Goal: Task Accomplishment & Management: Complete application form

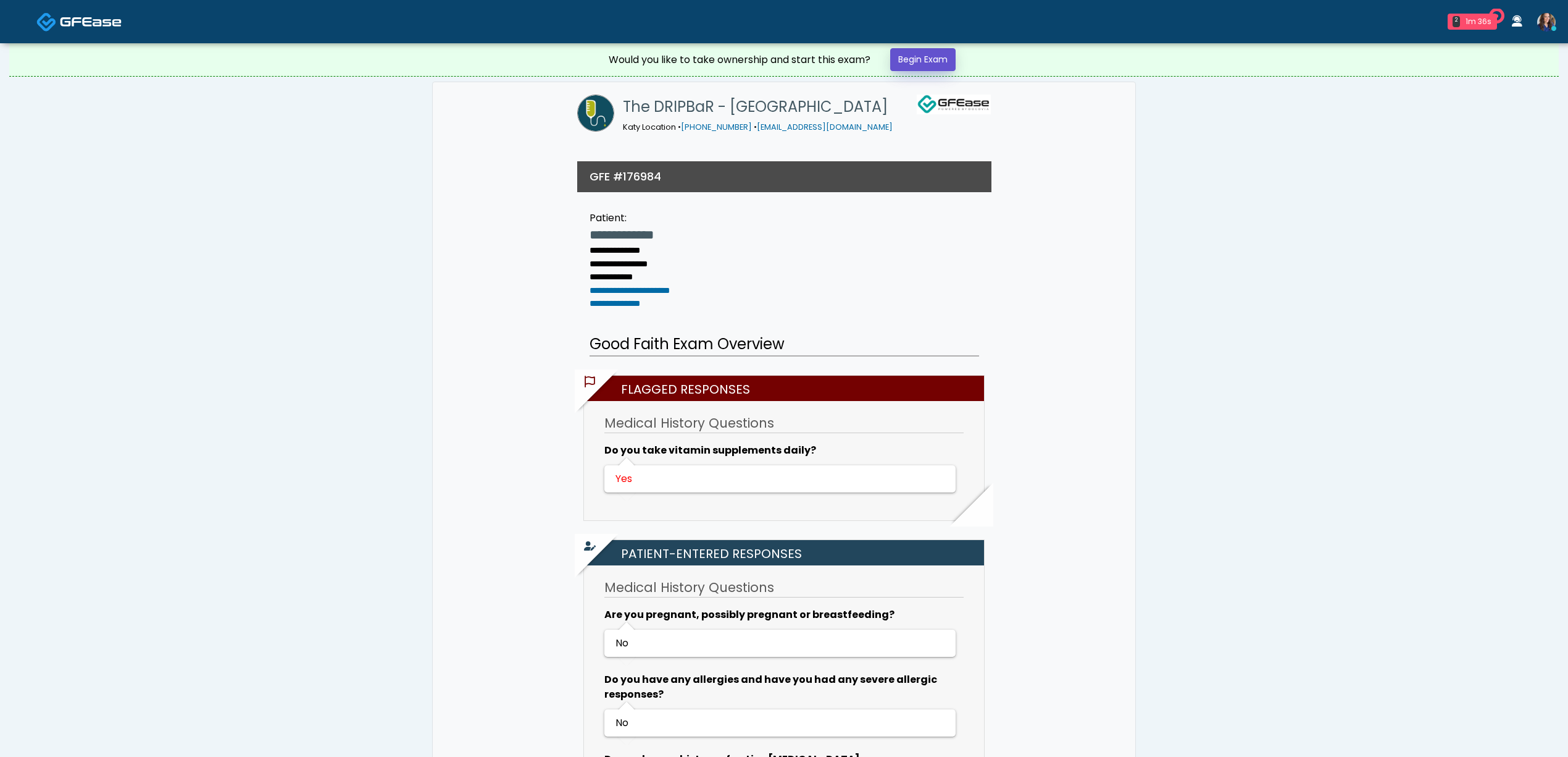
click at [934, 59] on link "Begin Exam" at bounding box center [923, 60] width 66 height 23
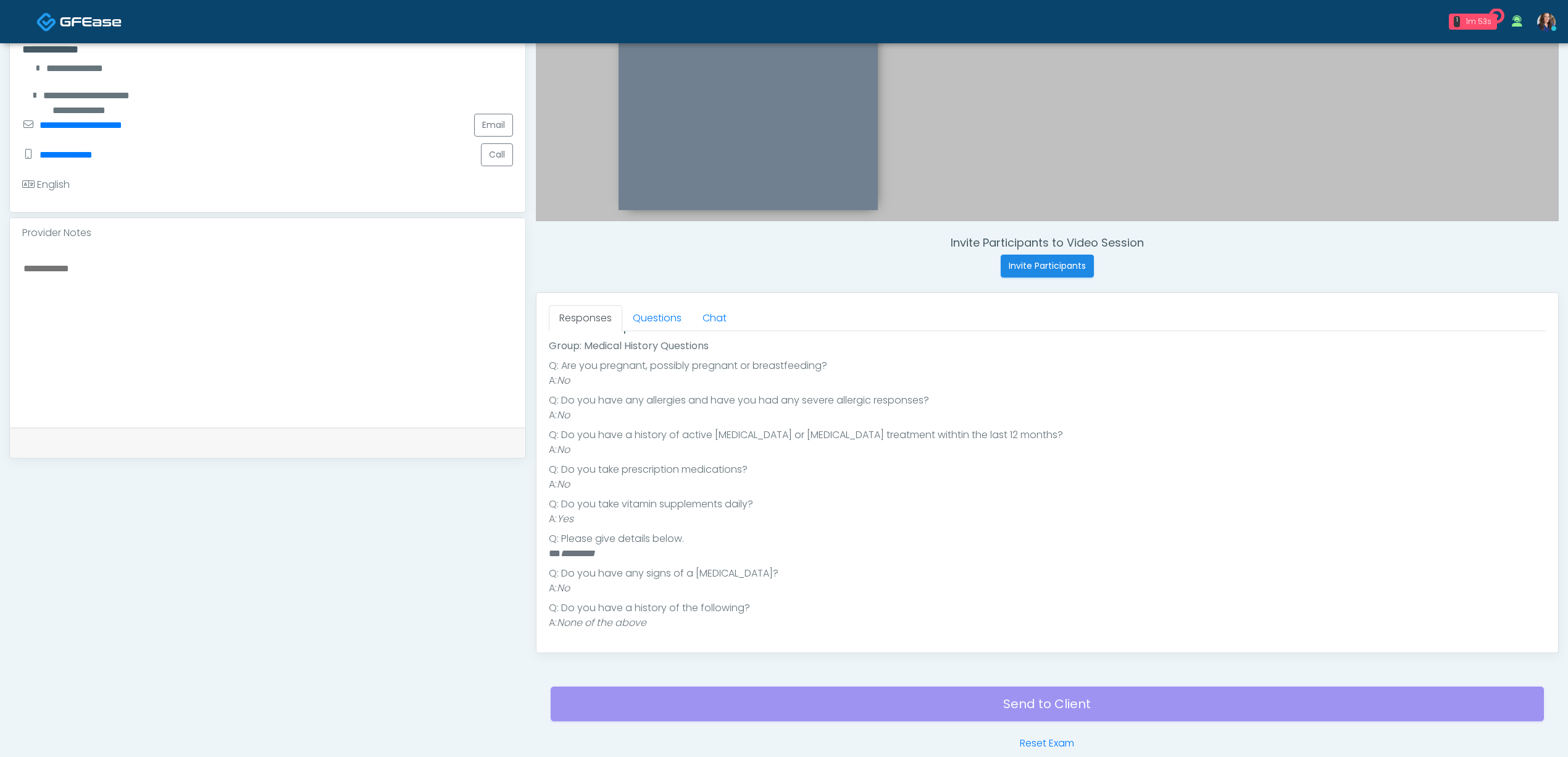
scroll to position [329, 0]
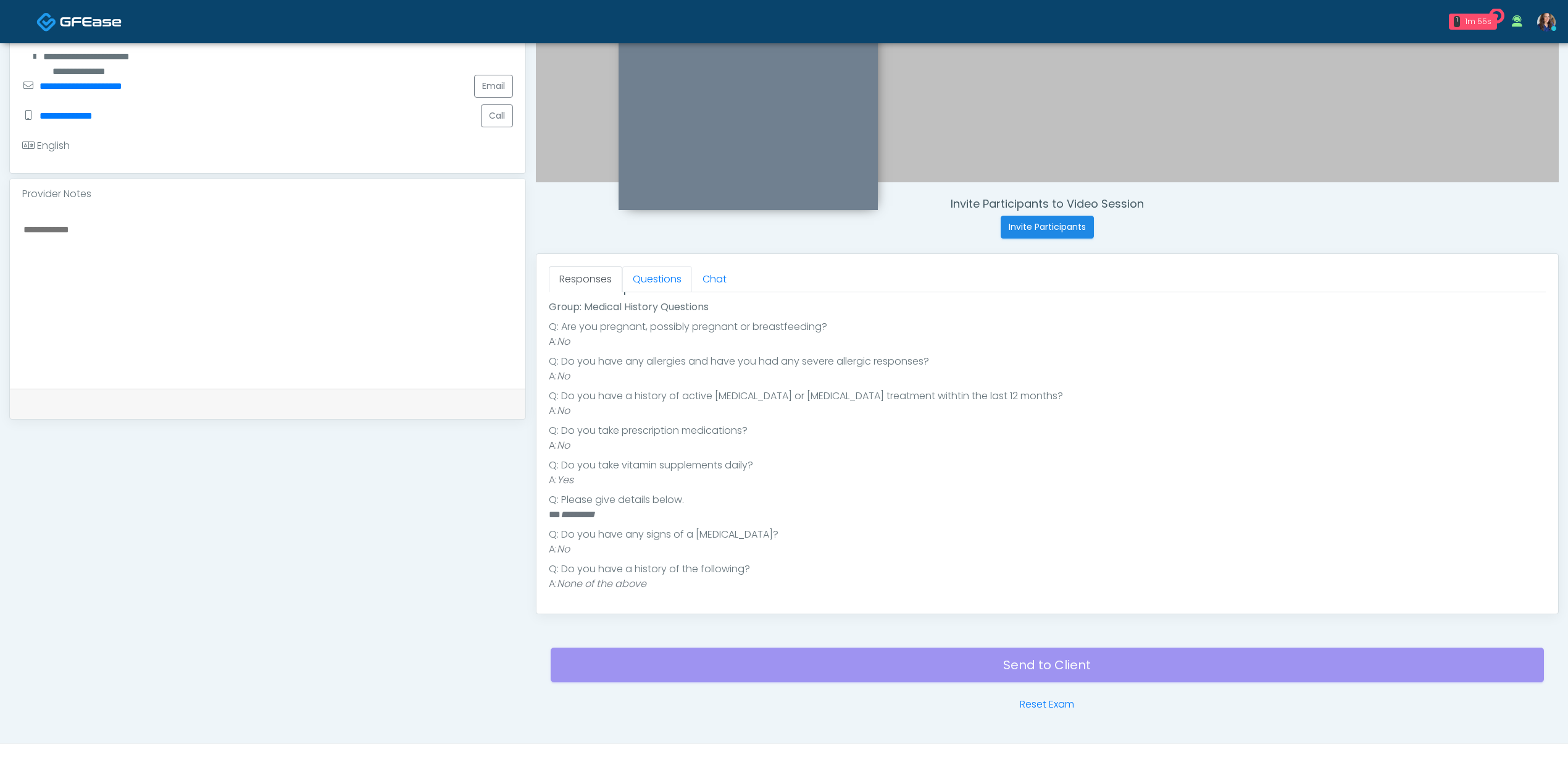
drag, startPoint x: 663, startPoint y: 288, endPoint x: 669, endPoint y: 297, distance: 10.8
click at [662, 288] on link "Questions" at bounding box center [657, 279] width 69 height 26
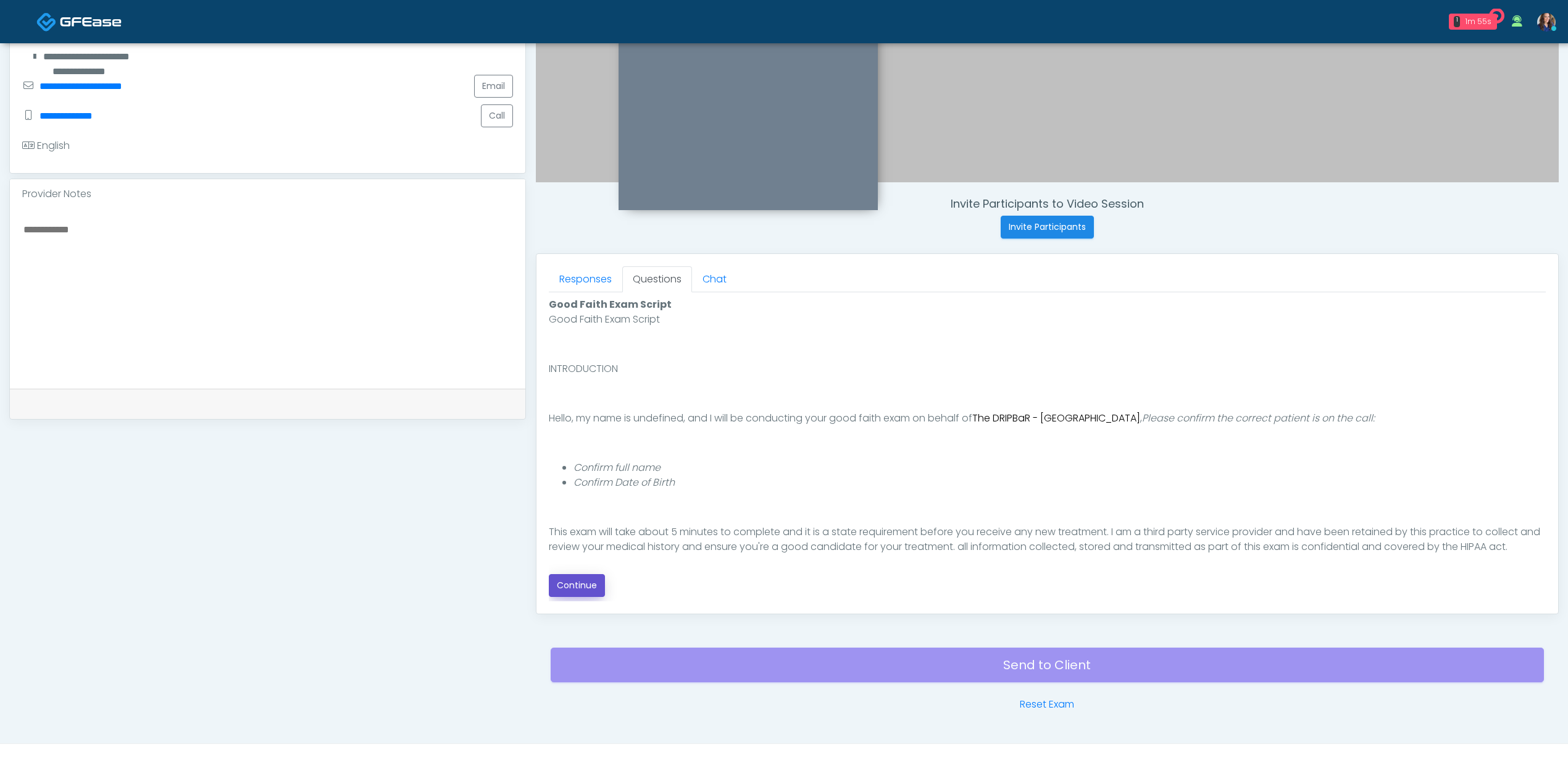
click at [591, 579] on button "Continue" at bounding box center [576, 585] width 56 height 23
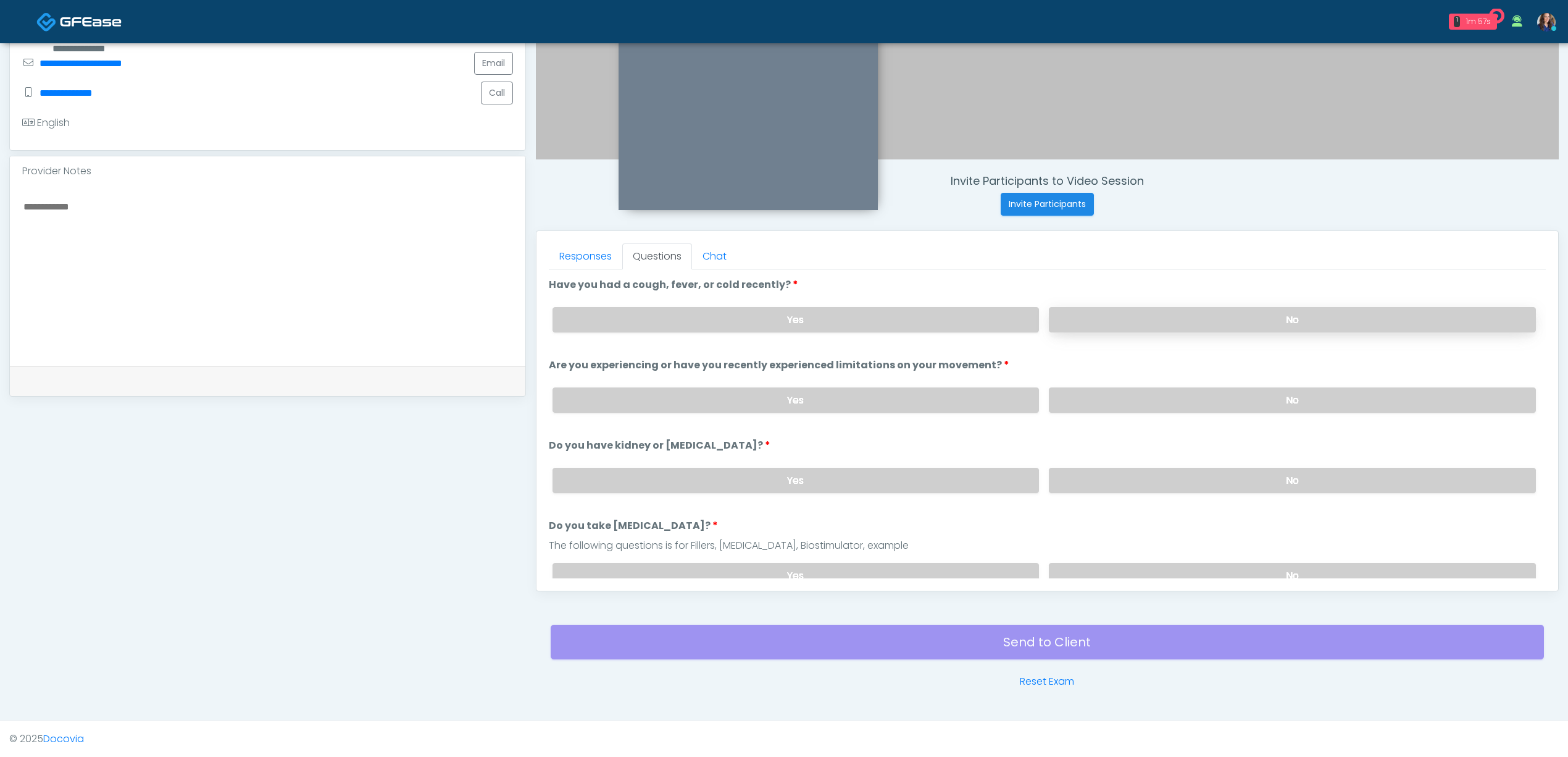
click at [1095, 325] on label "No" at bounding box center [1291, 319] width 487 height 25
click at [1112, 400] on label "No" at bounding box center [1291, 400] width 487 height 25
drag, startPoint x: 1101, startPoint y: 484, endPoint x: 1099, endPoint y: 559, distance: 75.0
click at [1102, 487] on label "No" at bounding box center [1291, 480] width 487 height 25
click at [1095, 572] on label "No" at bounding box center [1291, 576] width 487 height 25
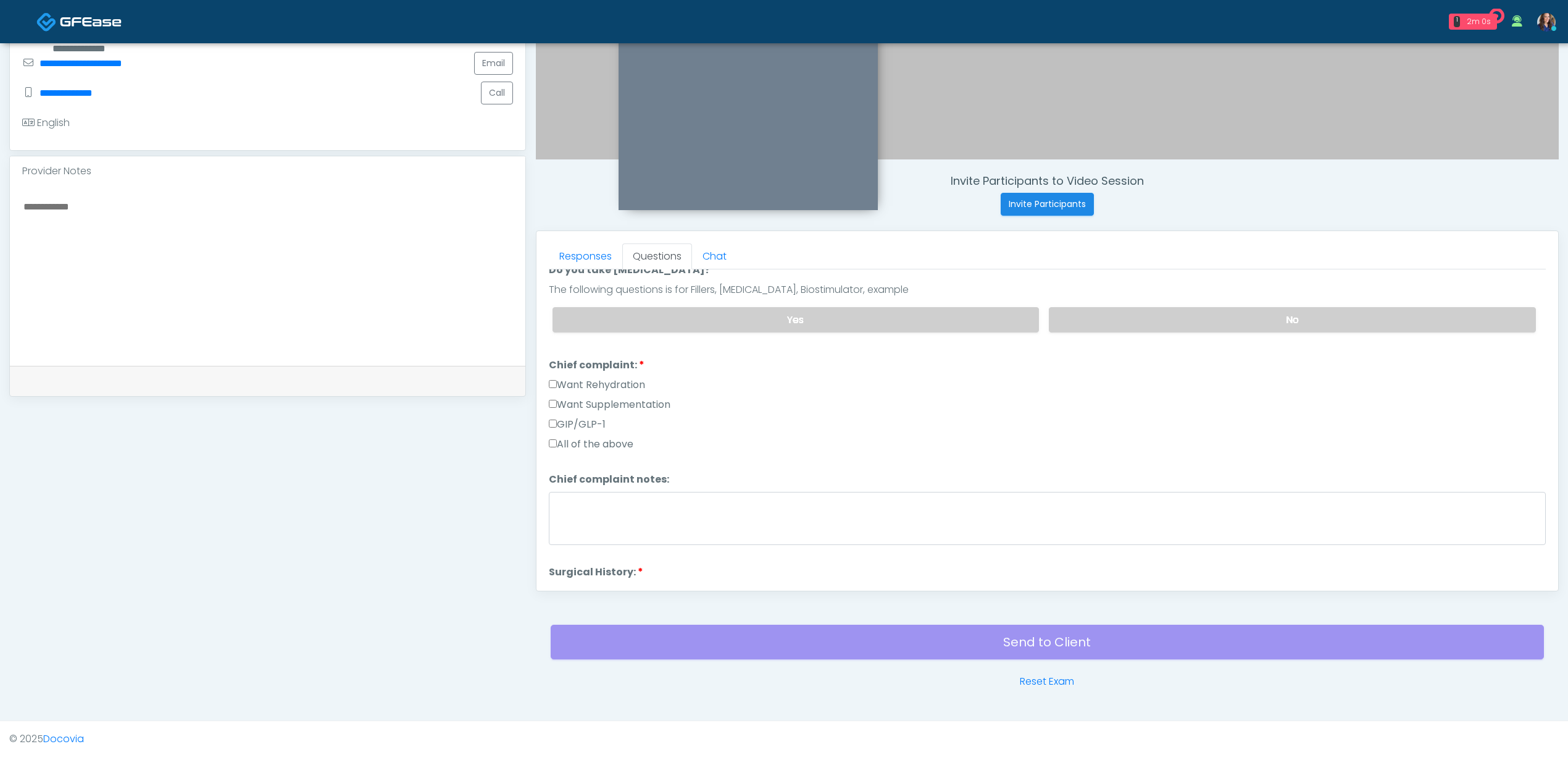
scroll to position [329, 0]
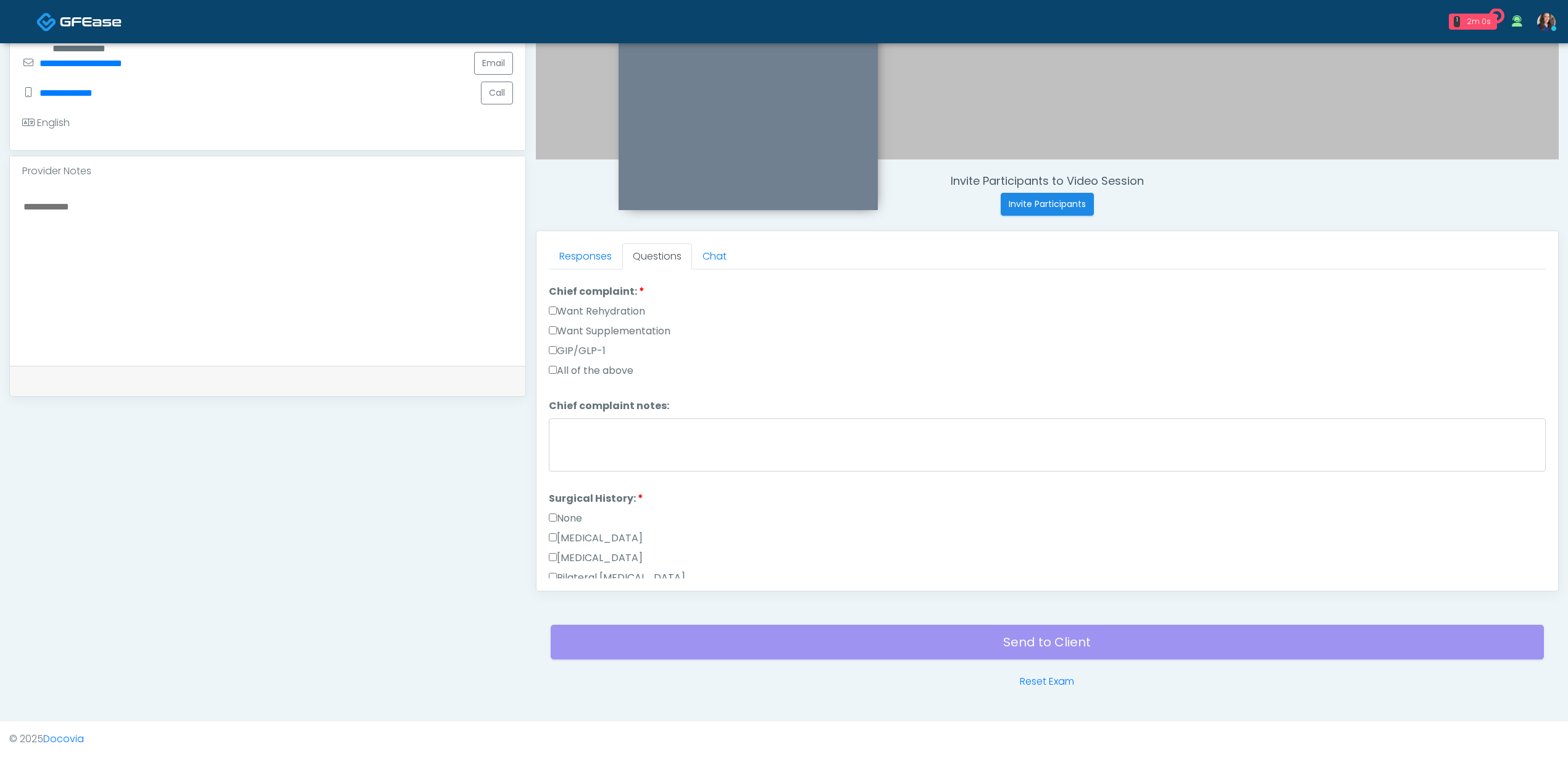
click at [609, 329] on label "Want Supplementation" at bounding box center [609, 331] width 121 height 14
click at [633, 434] on textarea "Chief complaint notes:" at bounding box center [1047, 445] width 997 height 53
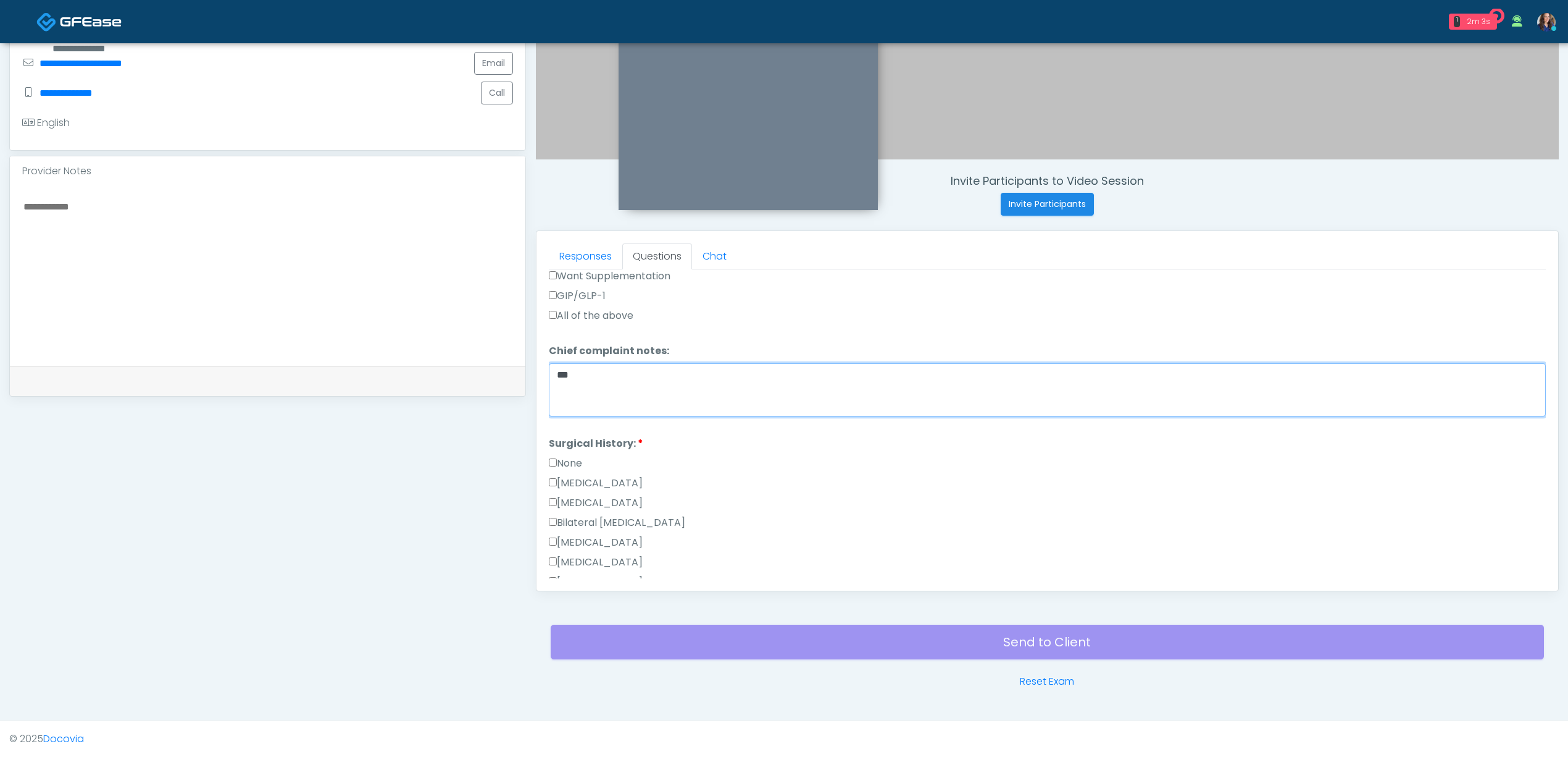
scroll to position [412, 0]
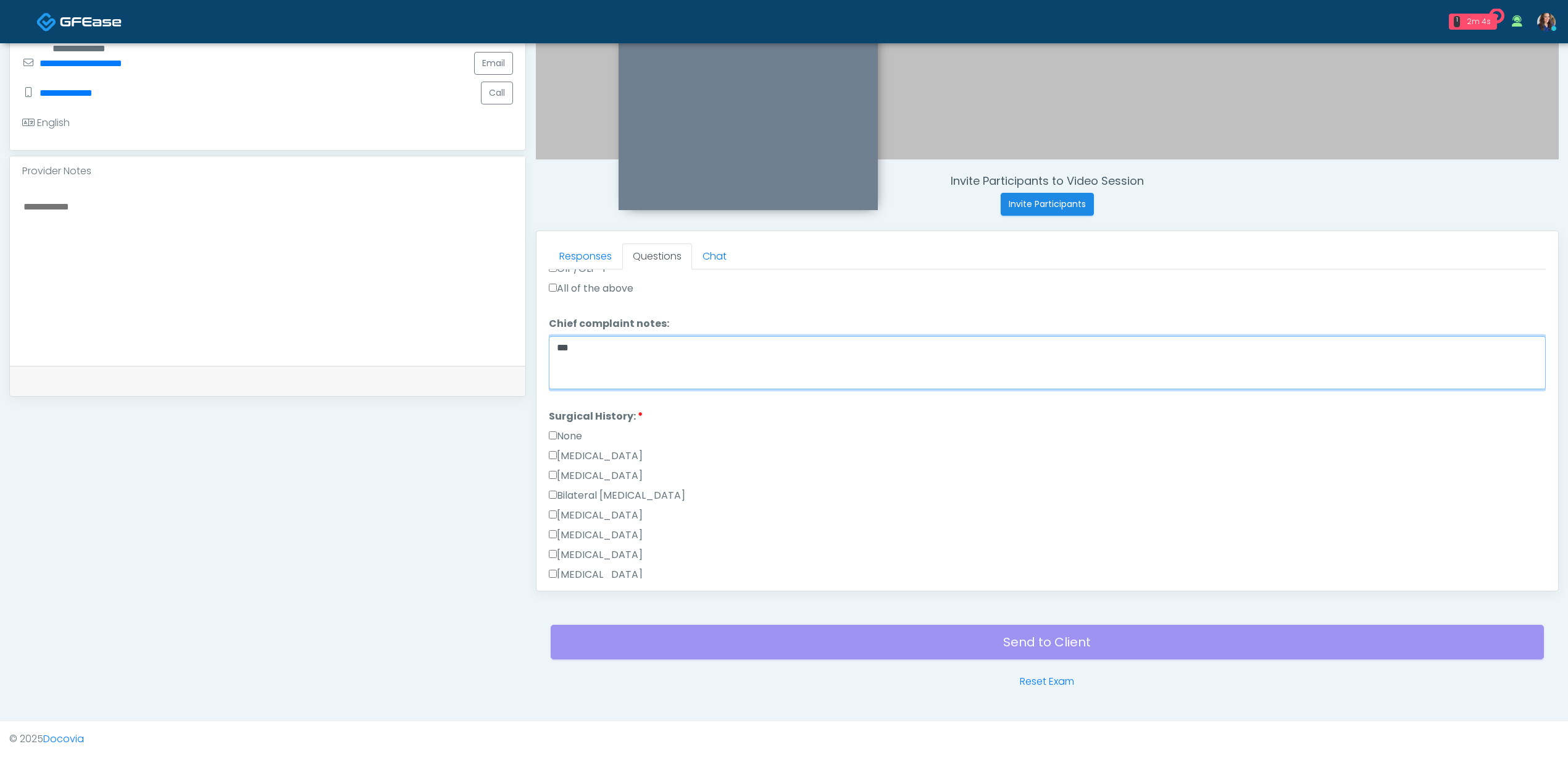
type textarea "***"
click at [570, 429] on label "None" at bounding box center [565, 436] width 34 height 14
click at [587, 256] on link "Responses" at bounding box center [585, 256] width 73 height 26
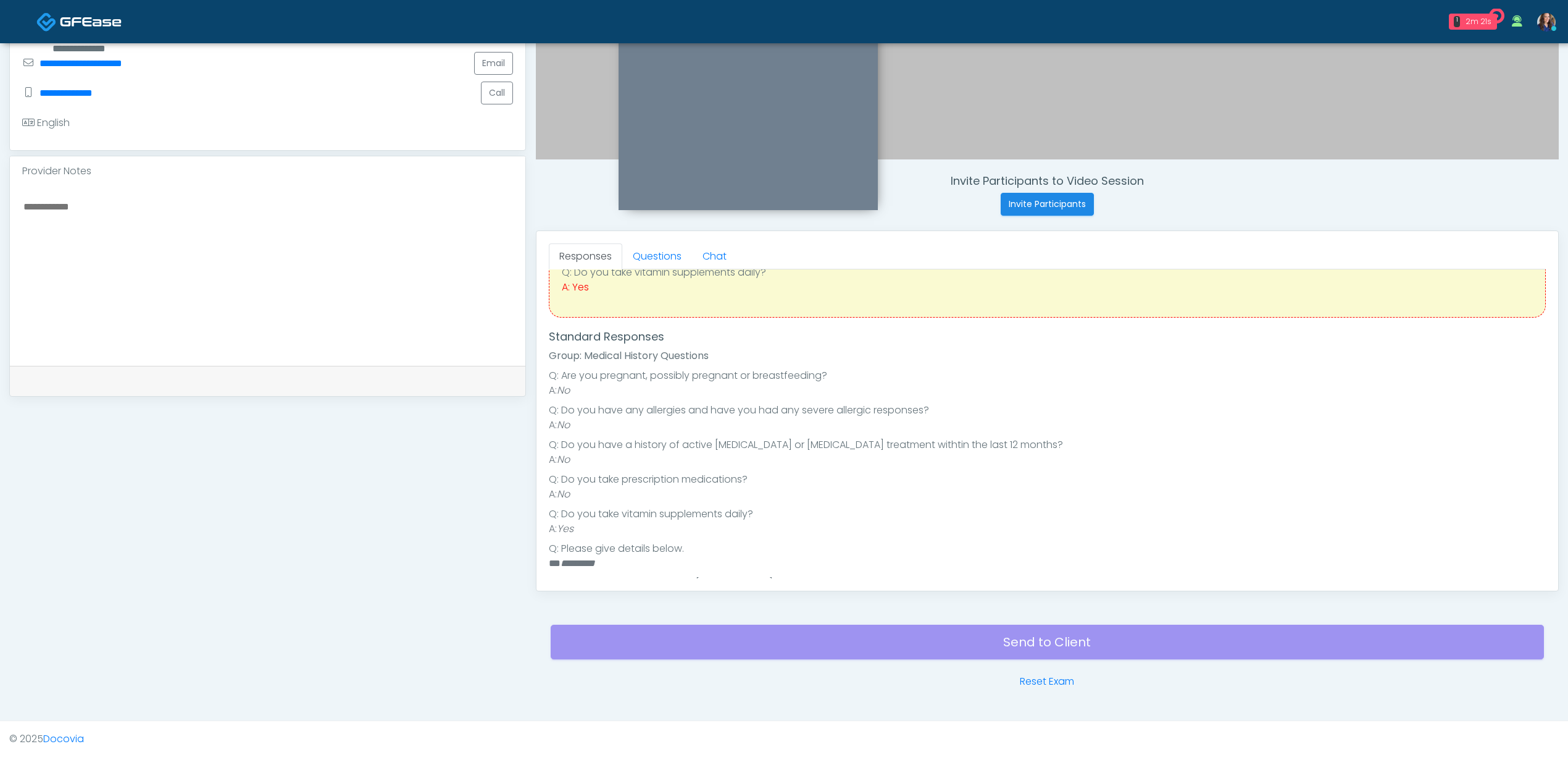
scroll to position [0, 0]
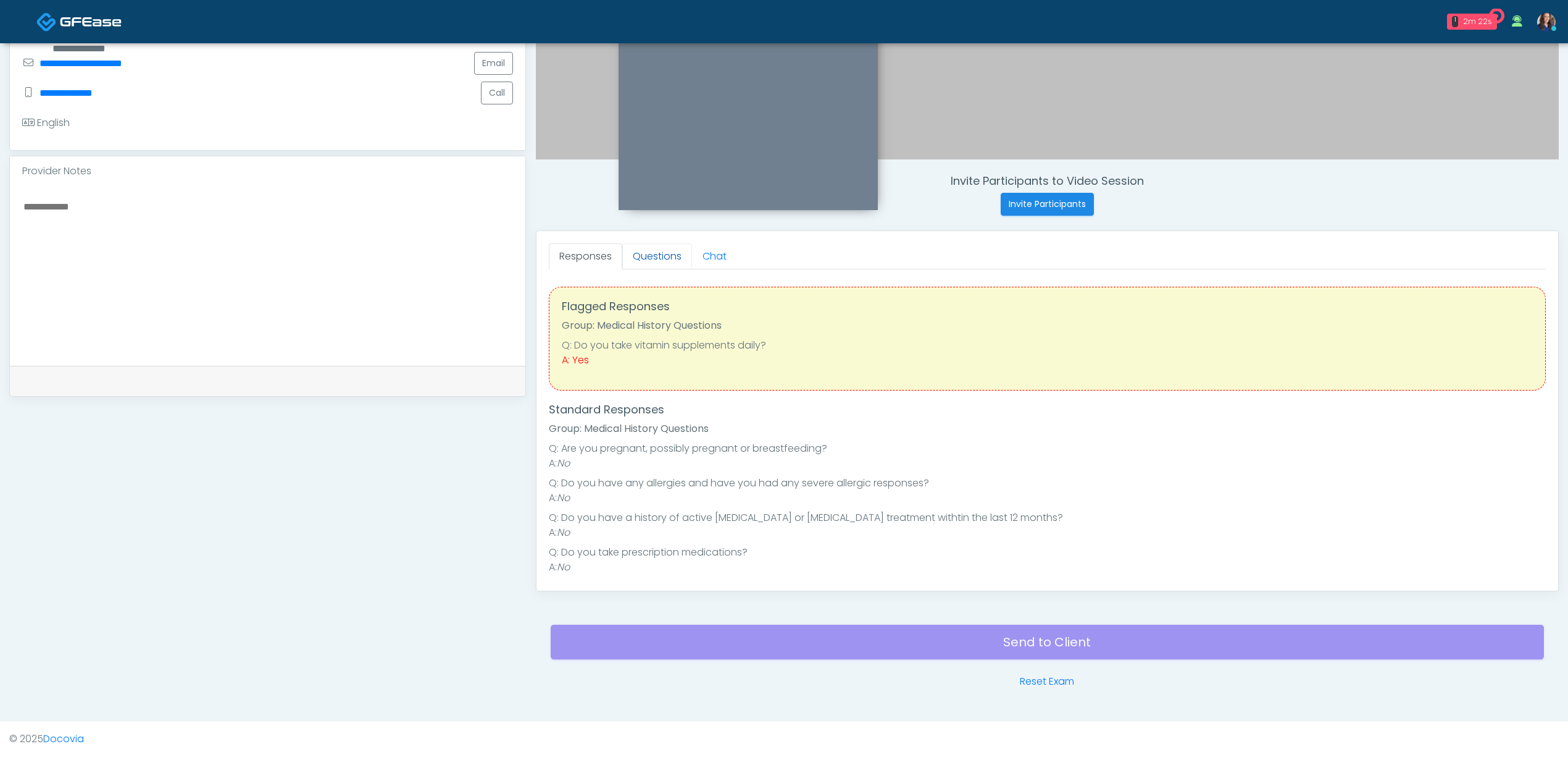
click at [655, 255] on link "Questions" at bounding box center [657, 256] width 69 height 26
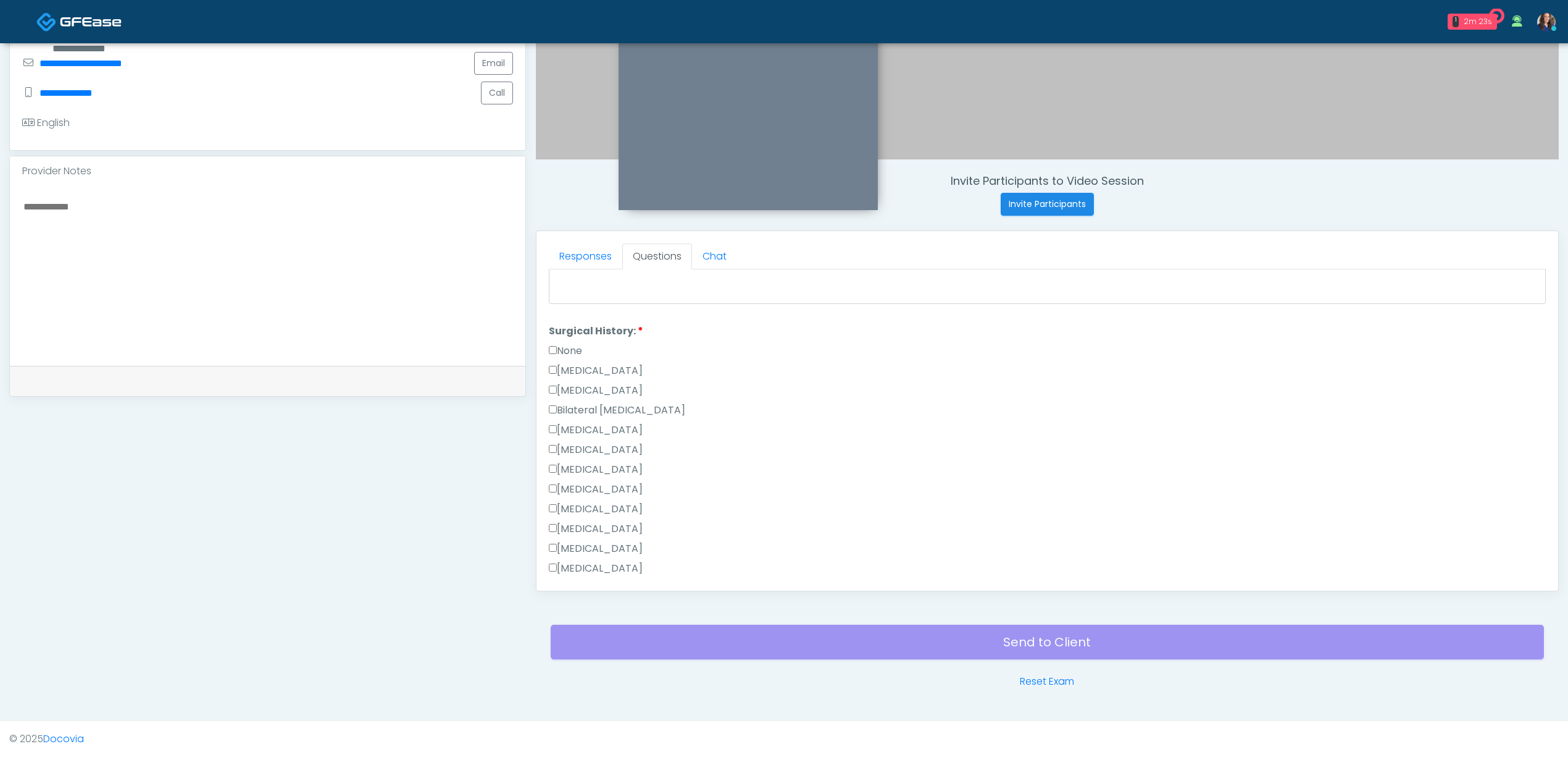
scroll to position [650, 0]
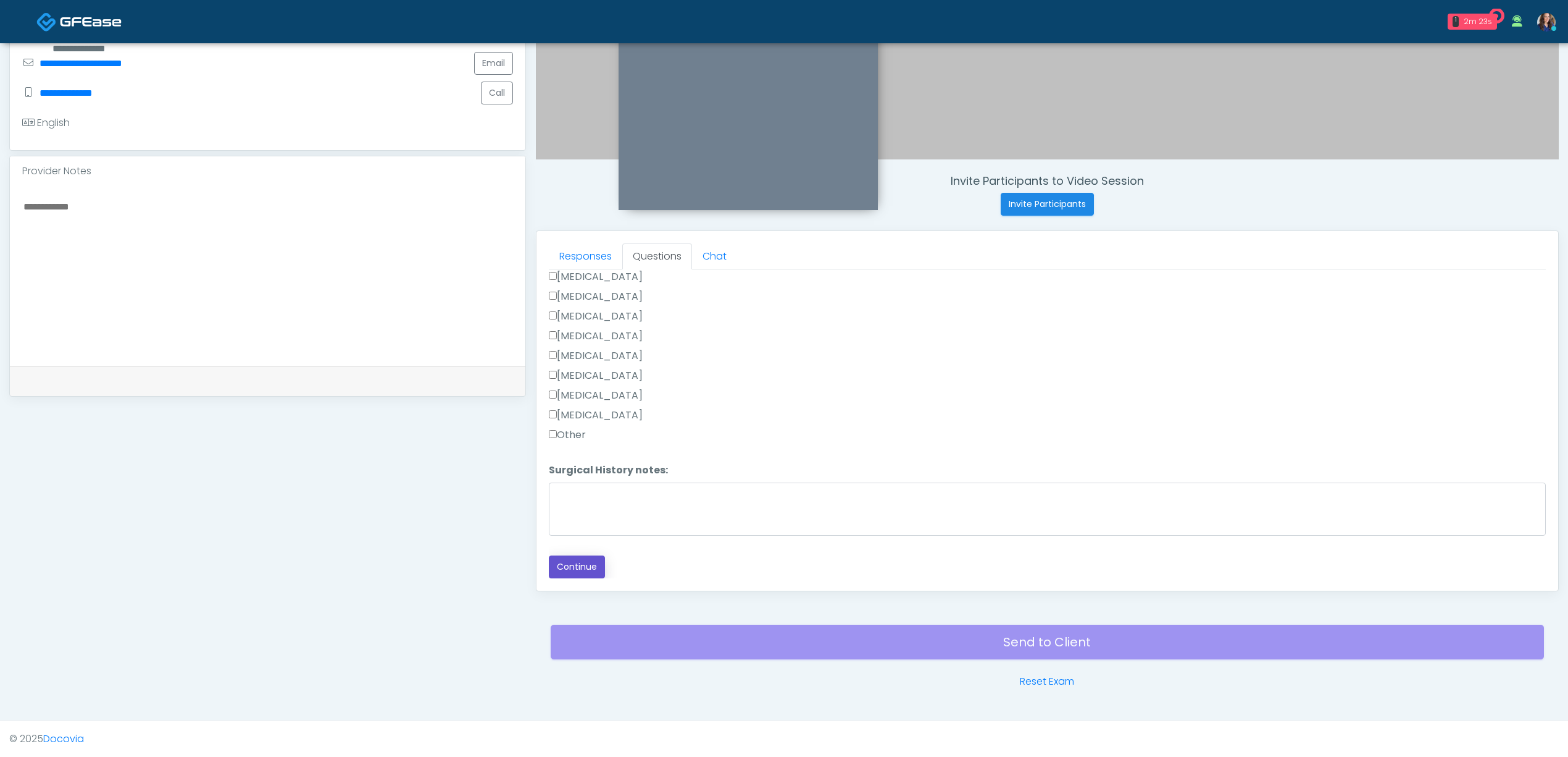
click at [584, 563] on button "Continue" at bounding box center [576, 567] width 56 height 23
click at [616, 326] on div "Potassium" at bounding box center [1047, 318] width 997 height 19
drag, startPoint x: 616, startPoint y: 329, endPoint x: 621, endPoint y: 341, distance: 13.0
click at [615, 329] on label "All of the above" at bounding box center [591, 336] width 85 height 14
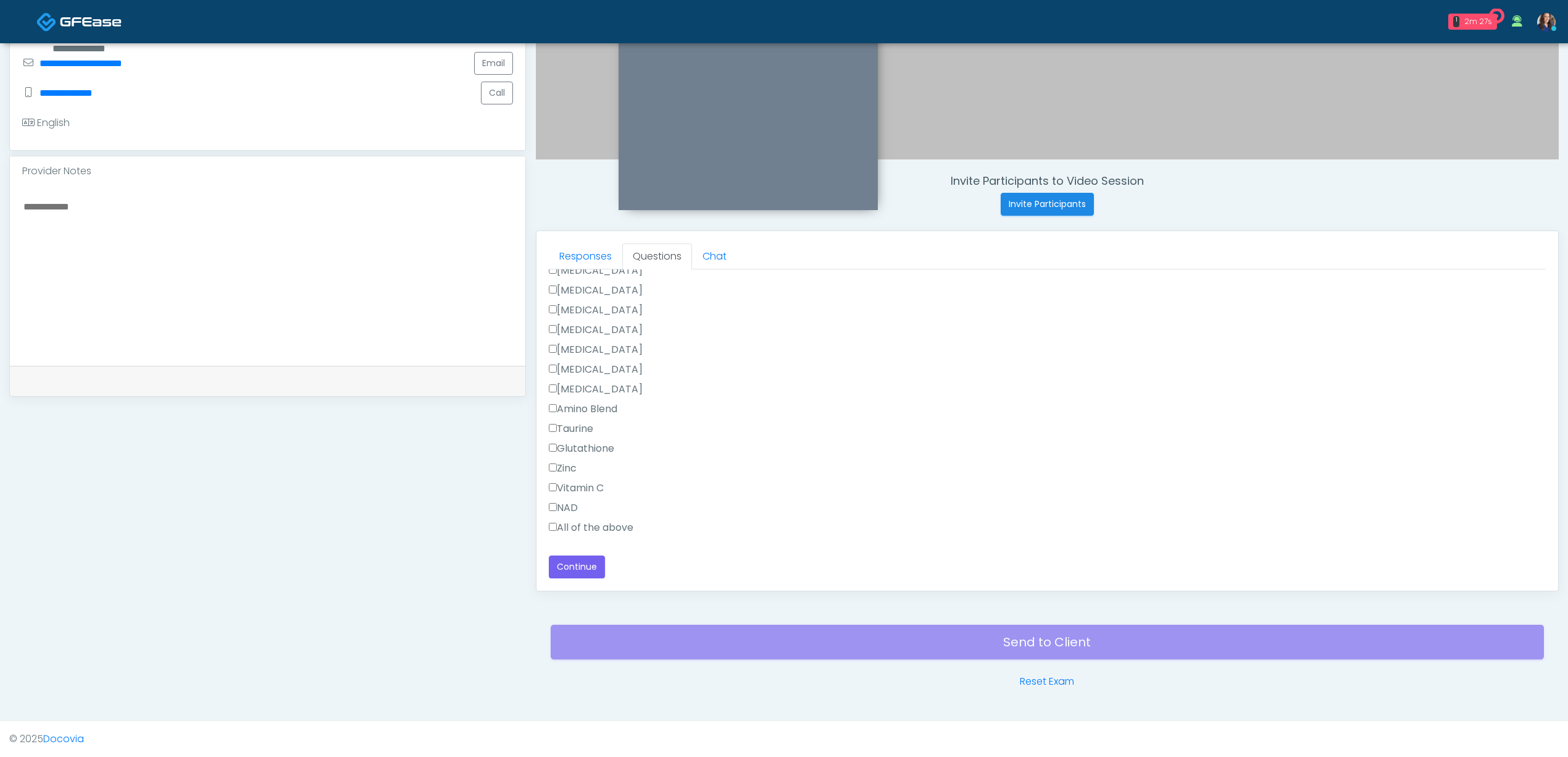
click at [570, 527] on label "All of the above" at bounding box center [591, 527] width 85 height 14
click at [427, 284] on textarea at bounding box center [267, 274] width 491 height 150
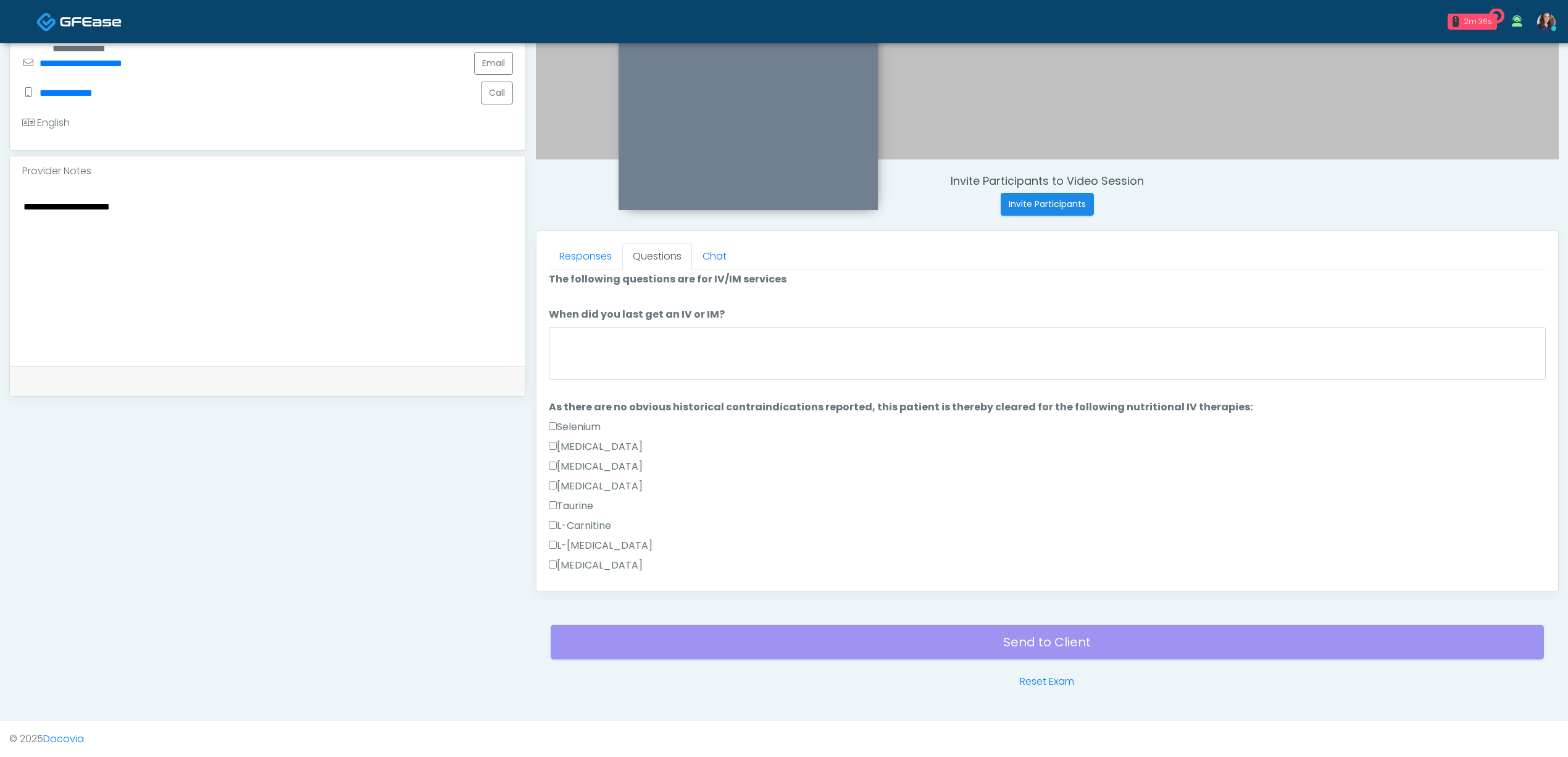
scroll to position [0, 0]
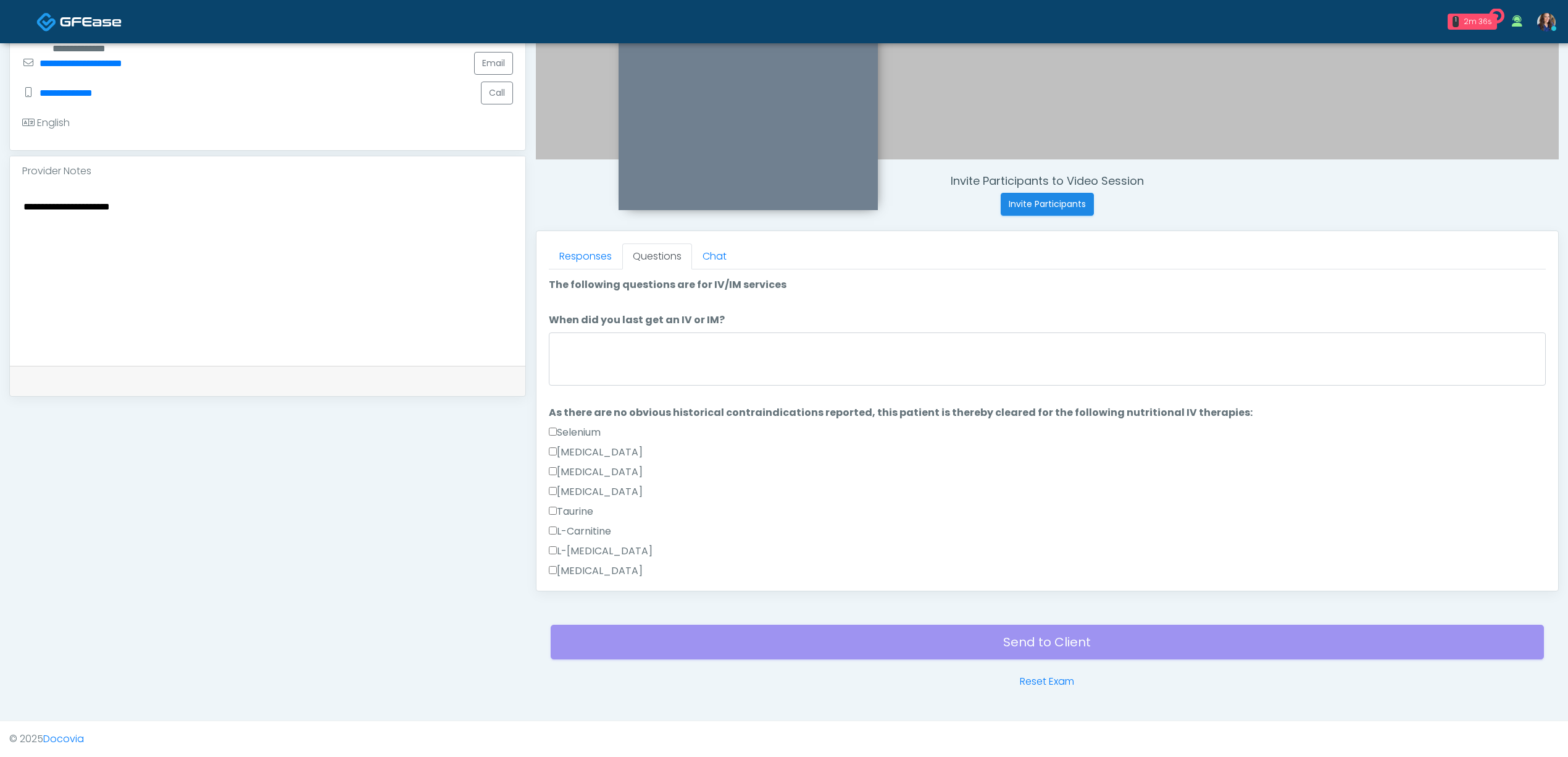
type textarea "**********"
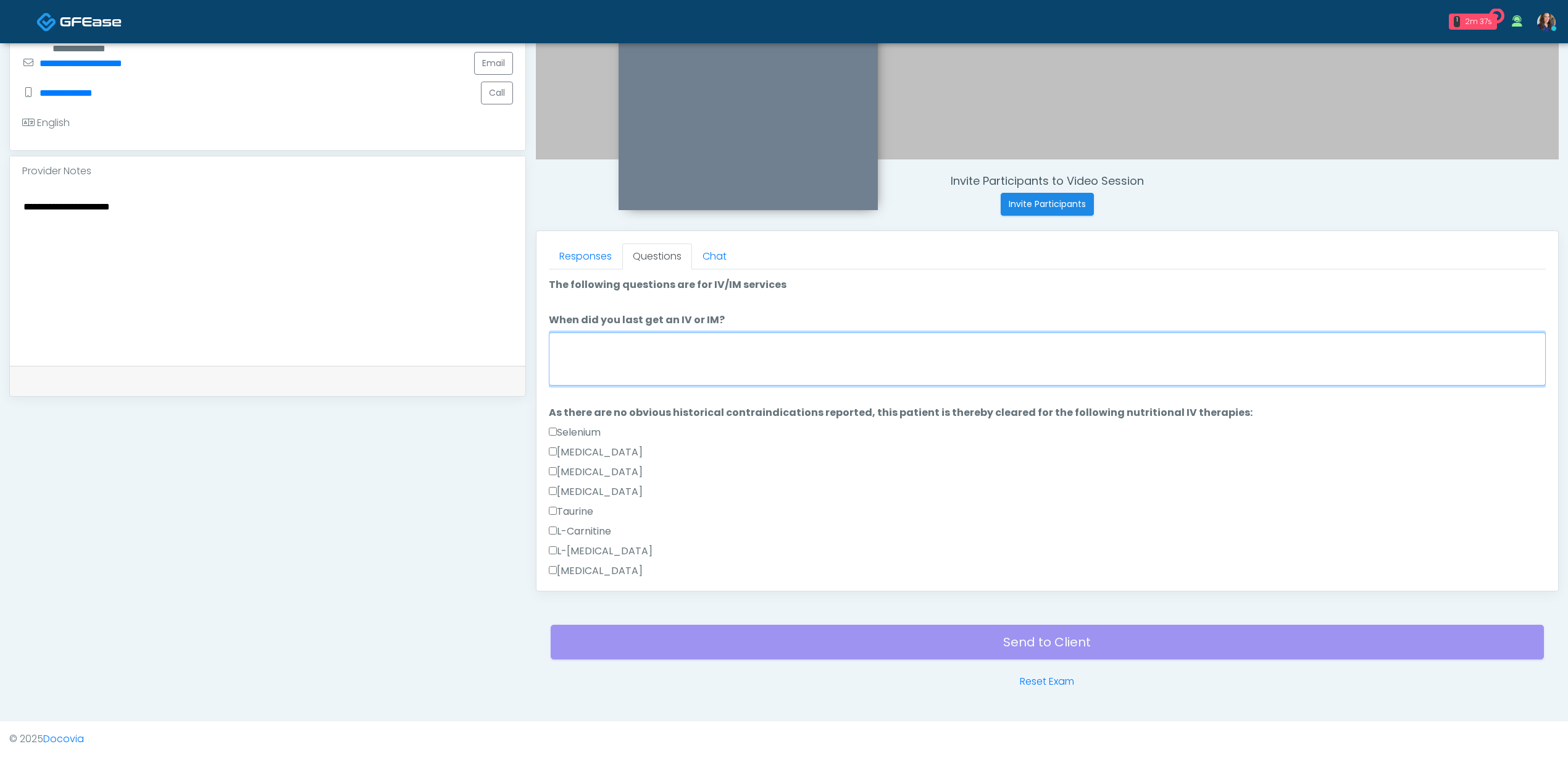
click at [642, 348] on textarea "When did you last get an IV or IM?" at bounding box center [1047, 359] width 997 height 53
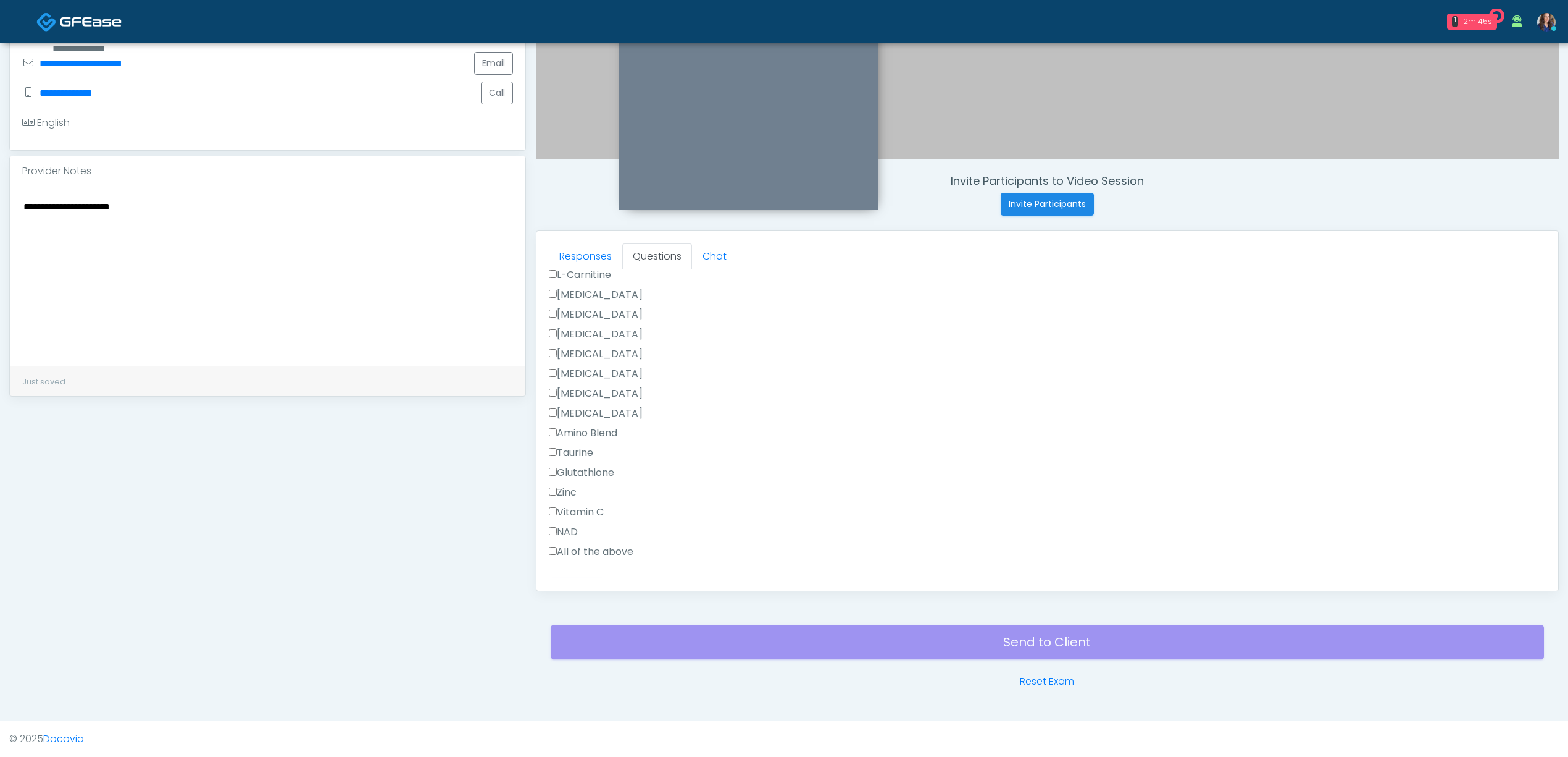
scroll to position [810, 0]
type textarea "**********"
click at [576, 557] on button "Continue" at bounding box center [576, 567] width 56 height 23
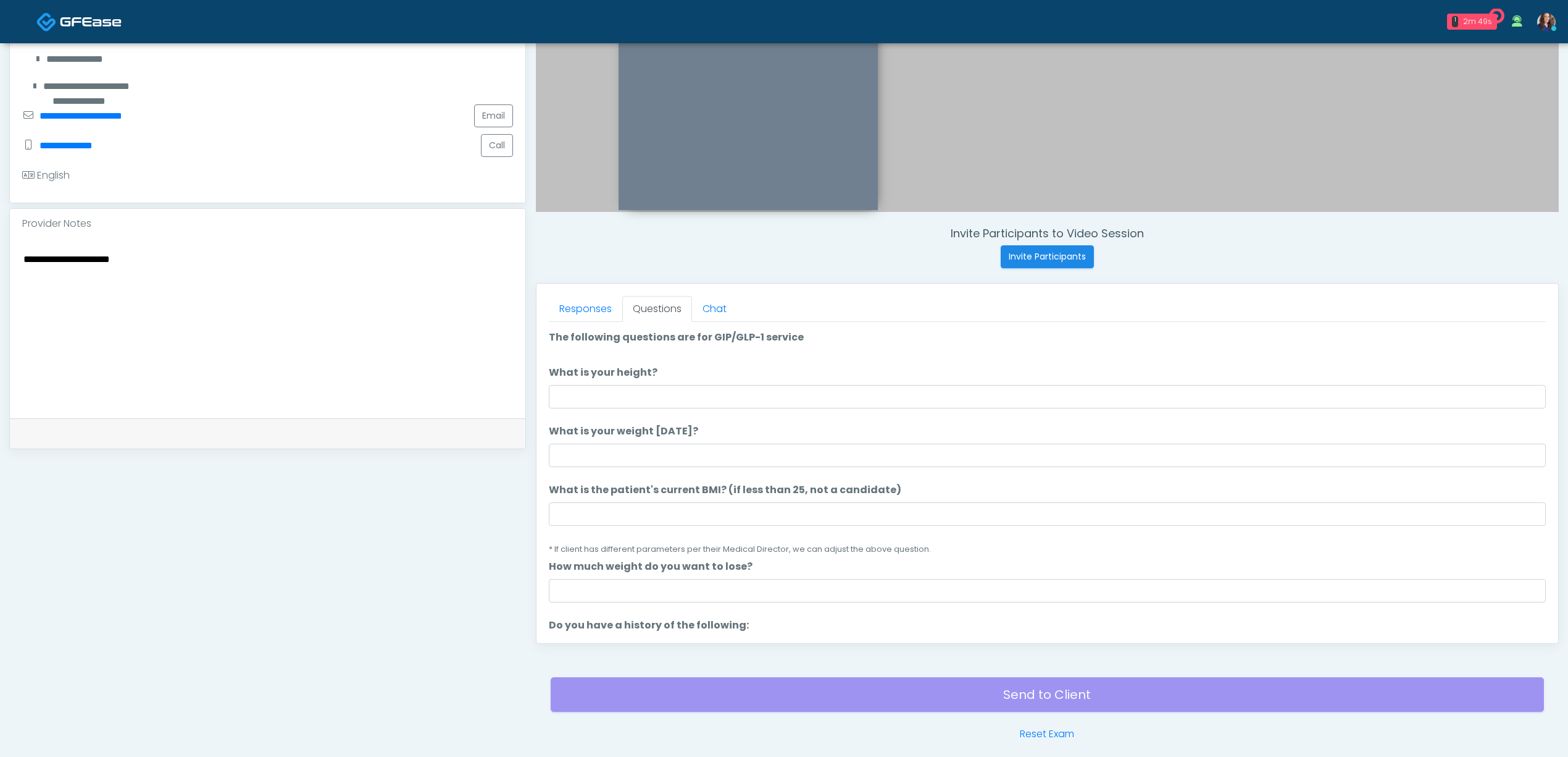
scroll to position [273, 0]
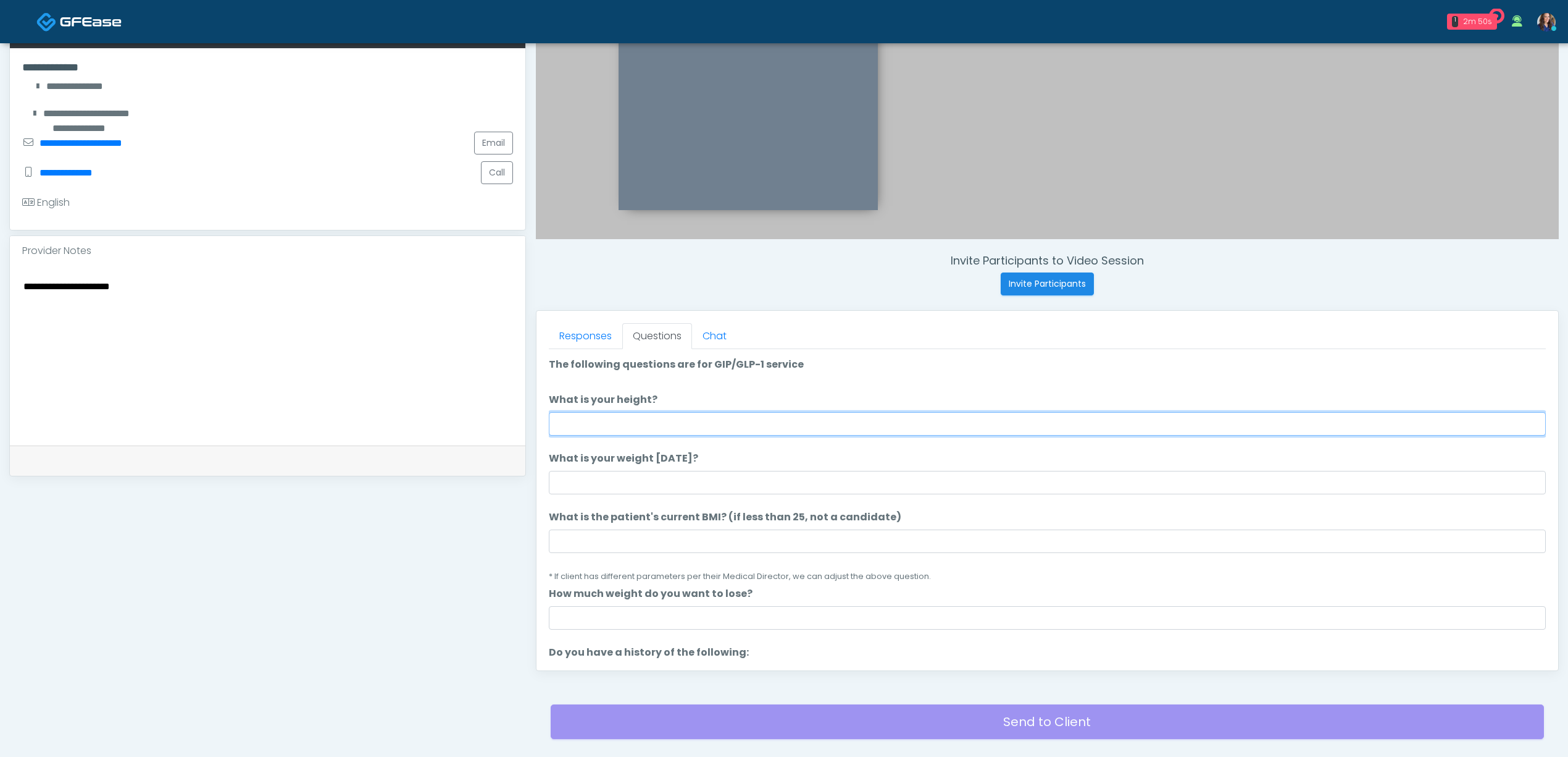
click at [728, 430] on input "What is your height?" at bounding box center [1047, 423] width 997 height 23
type input "*****"
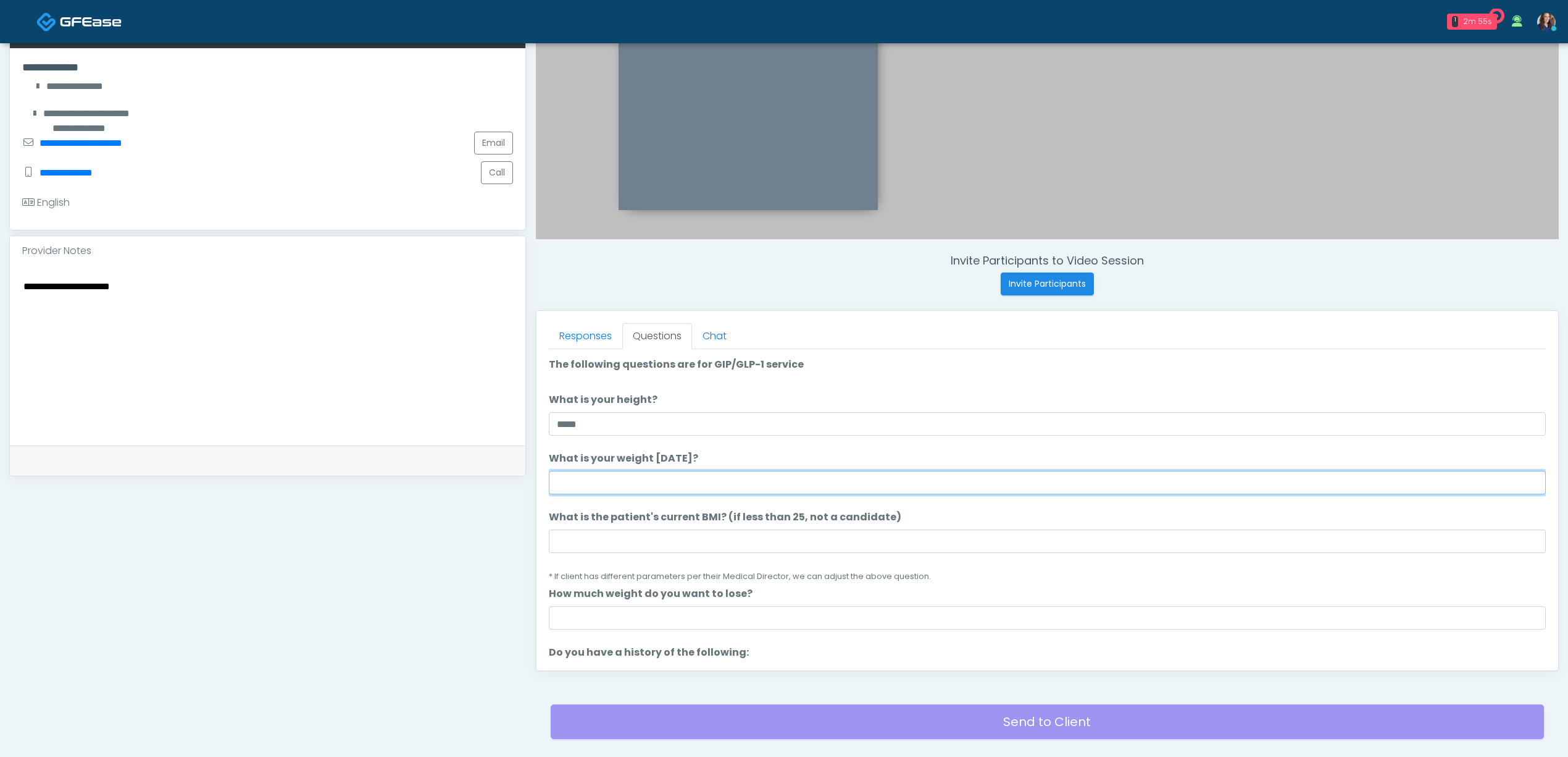
drag, startPoint x: 660, startPoint y: 486, endPoint x: 670, endPoint y: 480, distance: 11.7
click at [662, 485] on input "What is your weight today?" at bounding box center [1047, 482] width 997 height 23
type input "***"
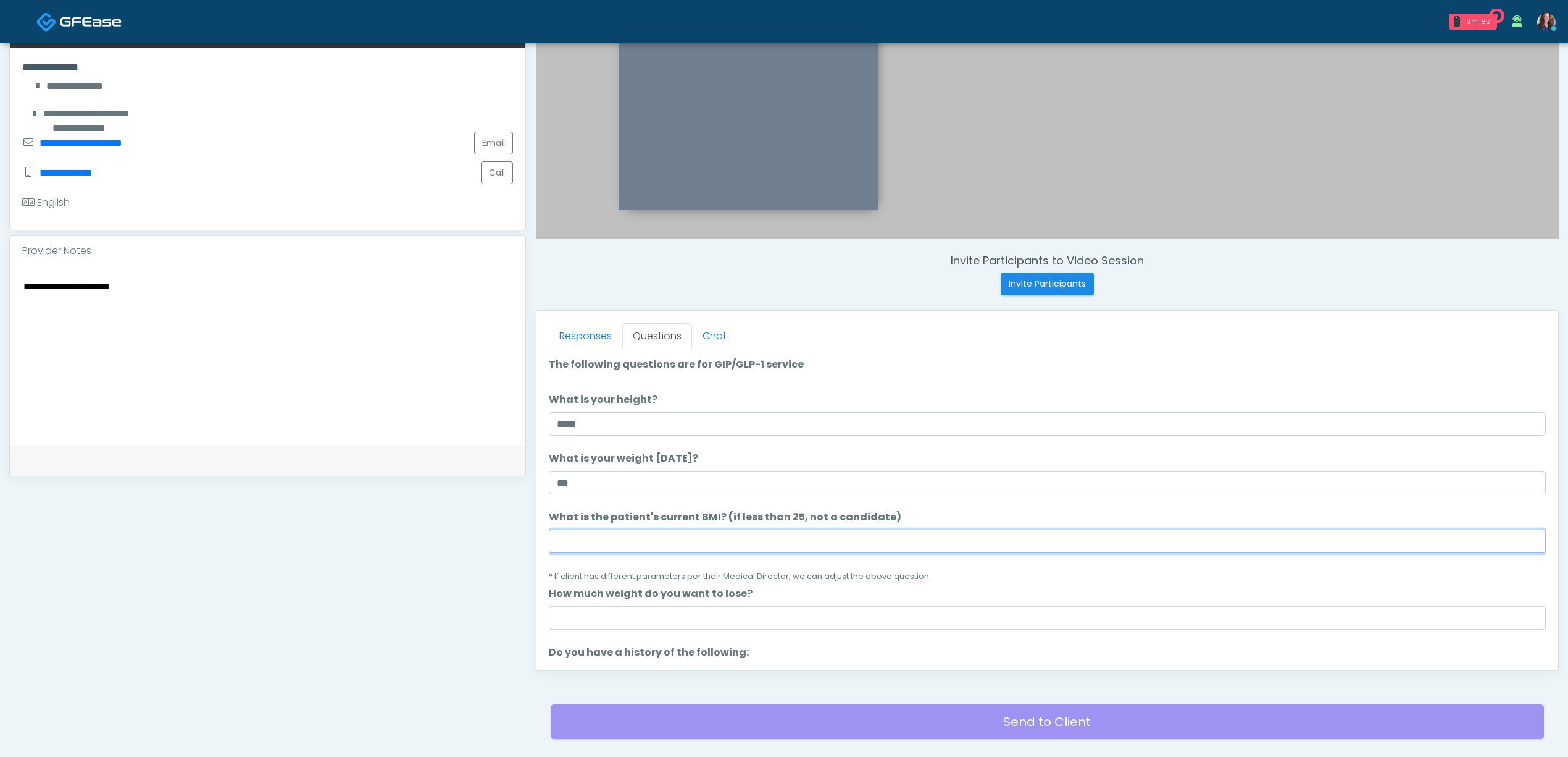
click at [647, 542] on input "What is the patient's current BMI? (if less than 25, not a candidate)" at bounding box center [1047, 541] width 997 height 23
type input "**"
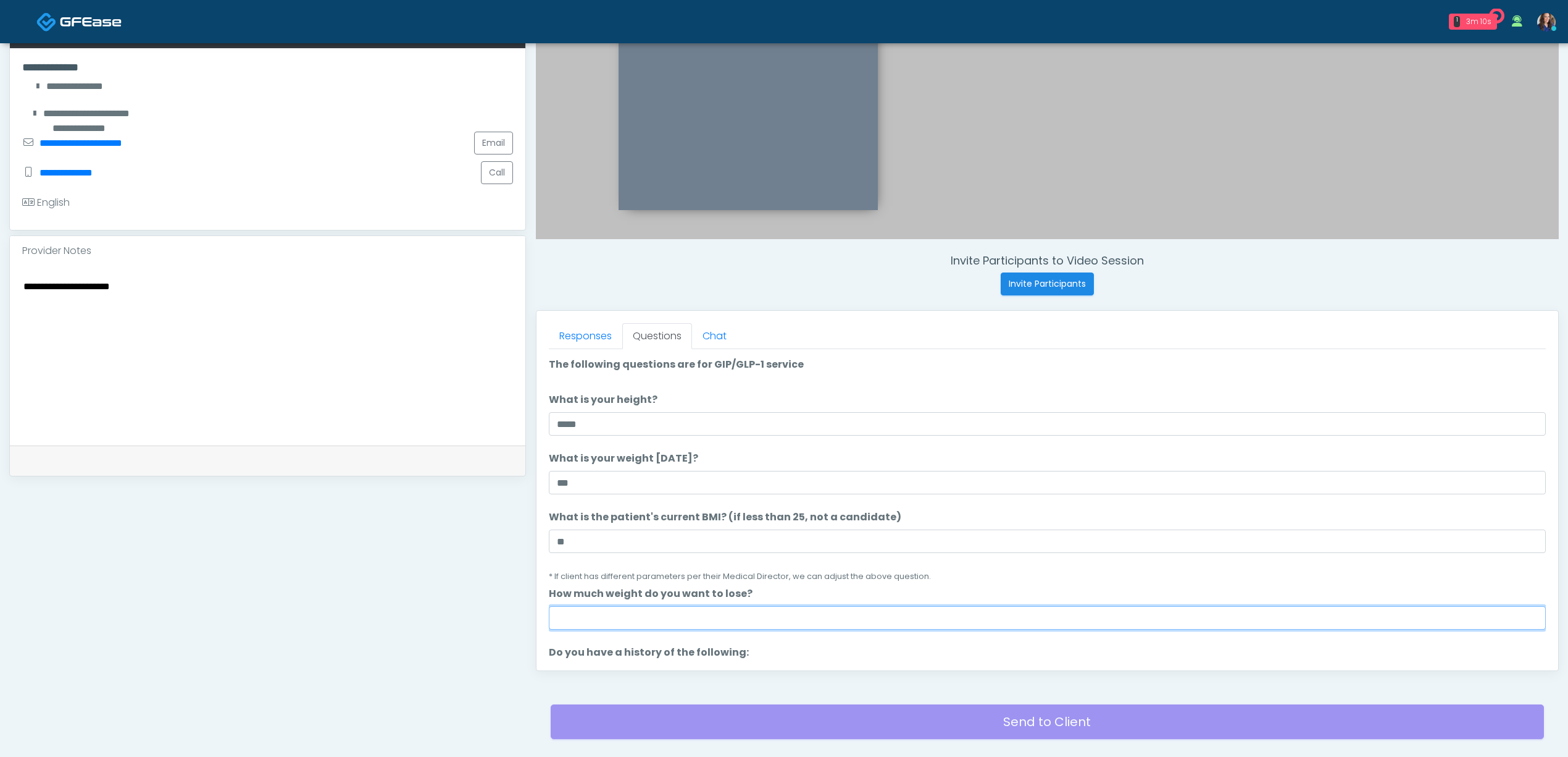
click at [611, 621] on input "How much weight do you want to lose?" at bounding box center [1047, 617] width 997 height 23
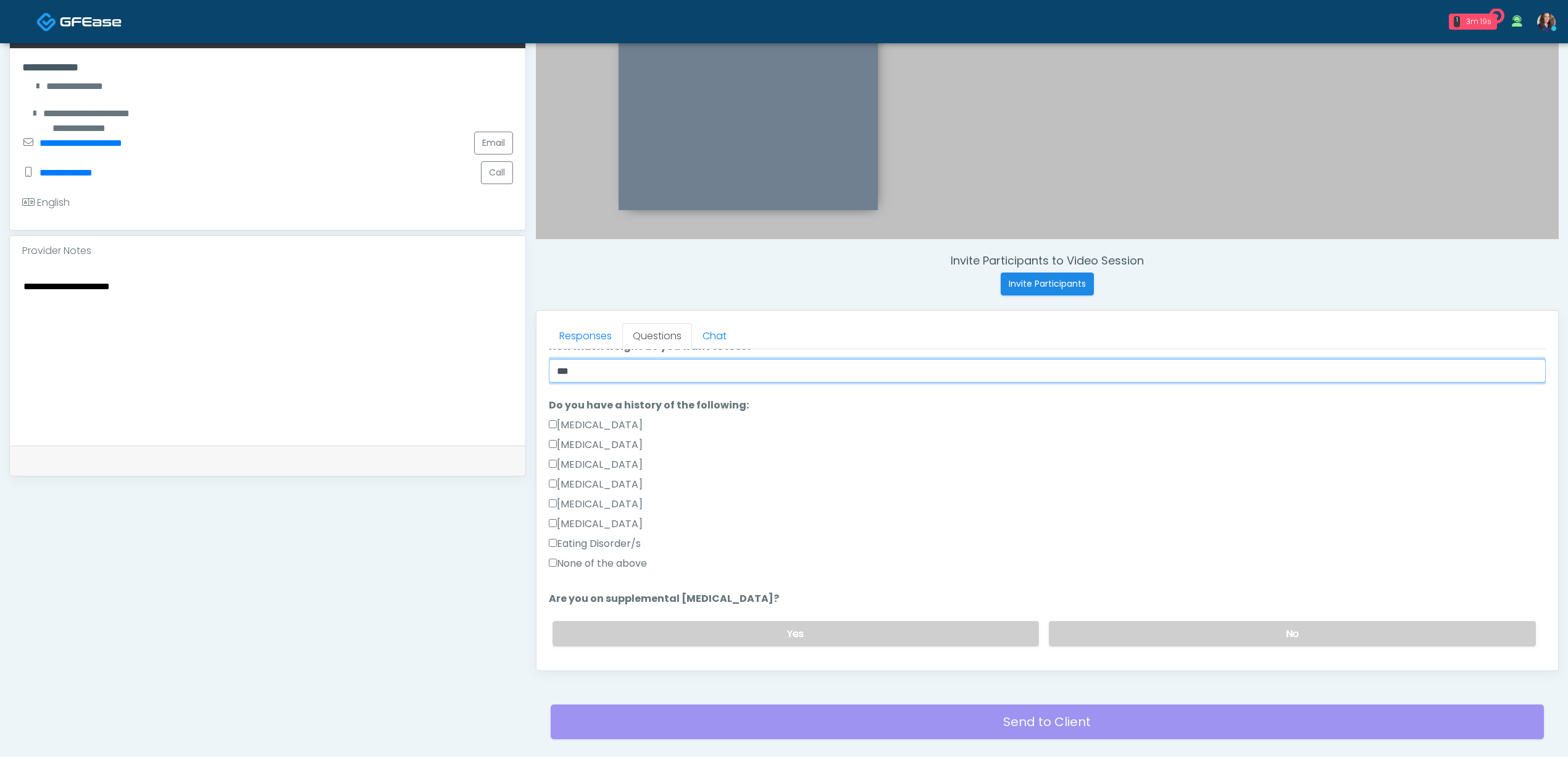
scroll to position [329, 0]
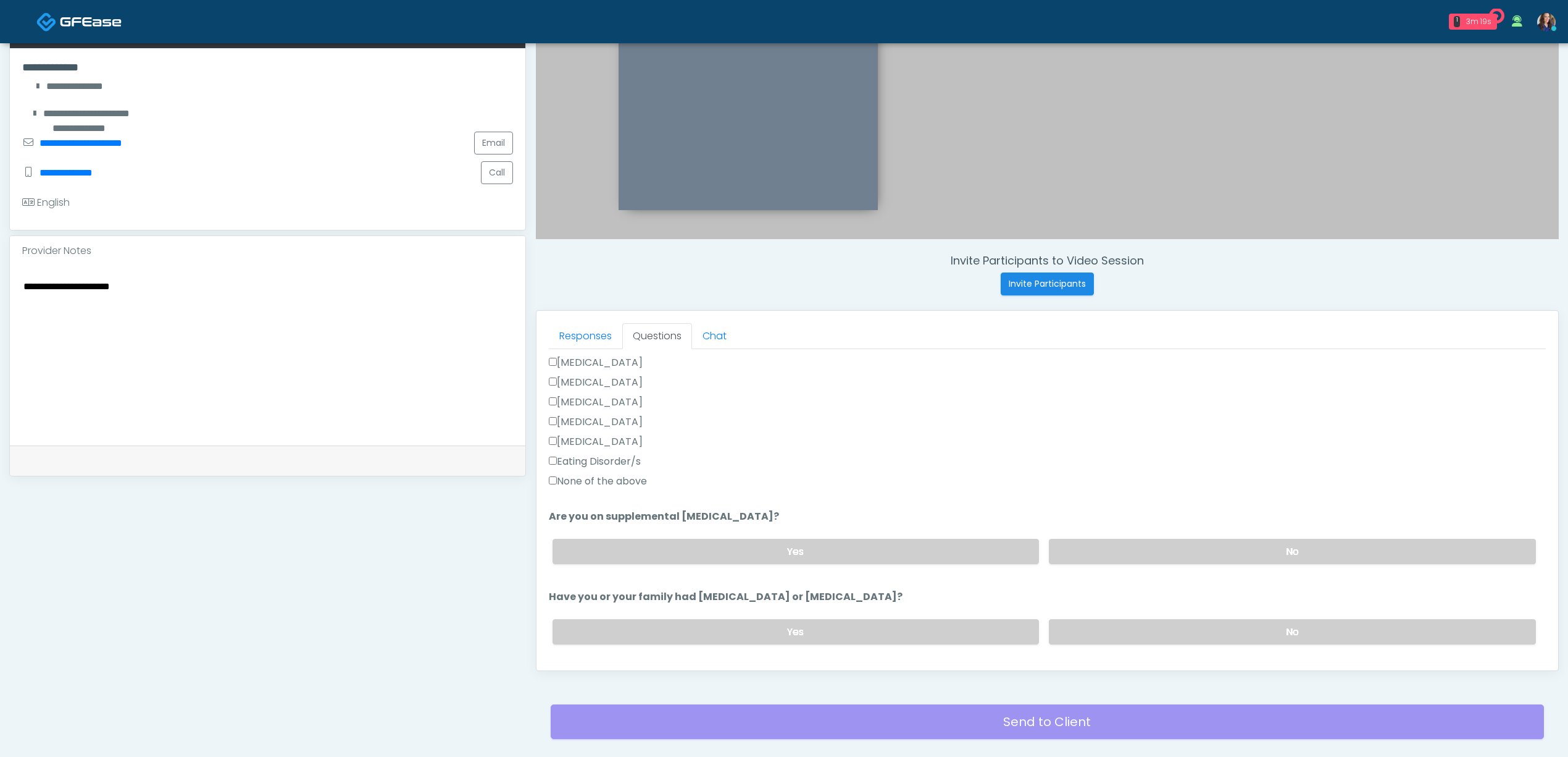
type input "***"
click at [606, 482] on label "None of the above" at bounding box center [598, 480] width 98 height 14
click at [1219, 561] on label "No" at bounding box center [1291, 552] width 487 height 25
drag, startPoint x: 1226, startPoint y: 647, endPoint x: 1209, endPoint y: 608, distance: 42.5
click at [1226, 645] on div "Yes No" at bounding box center [1044, 632] width 1003 height 45
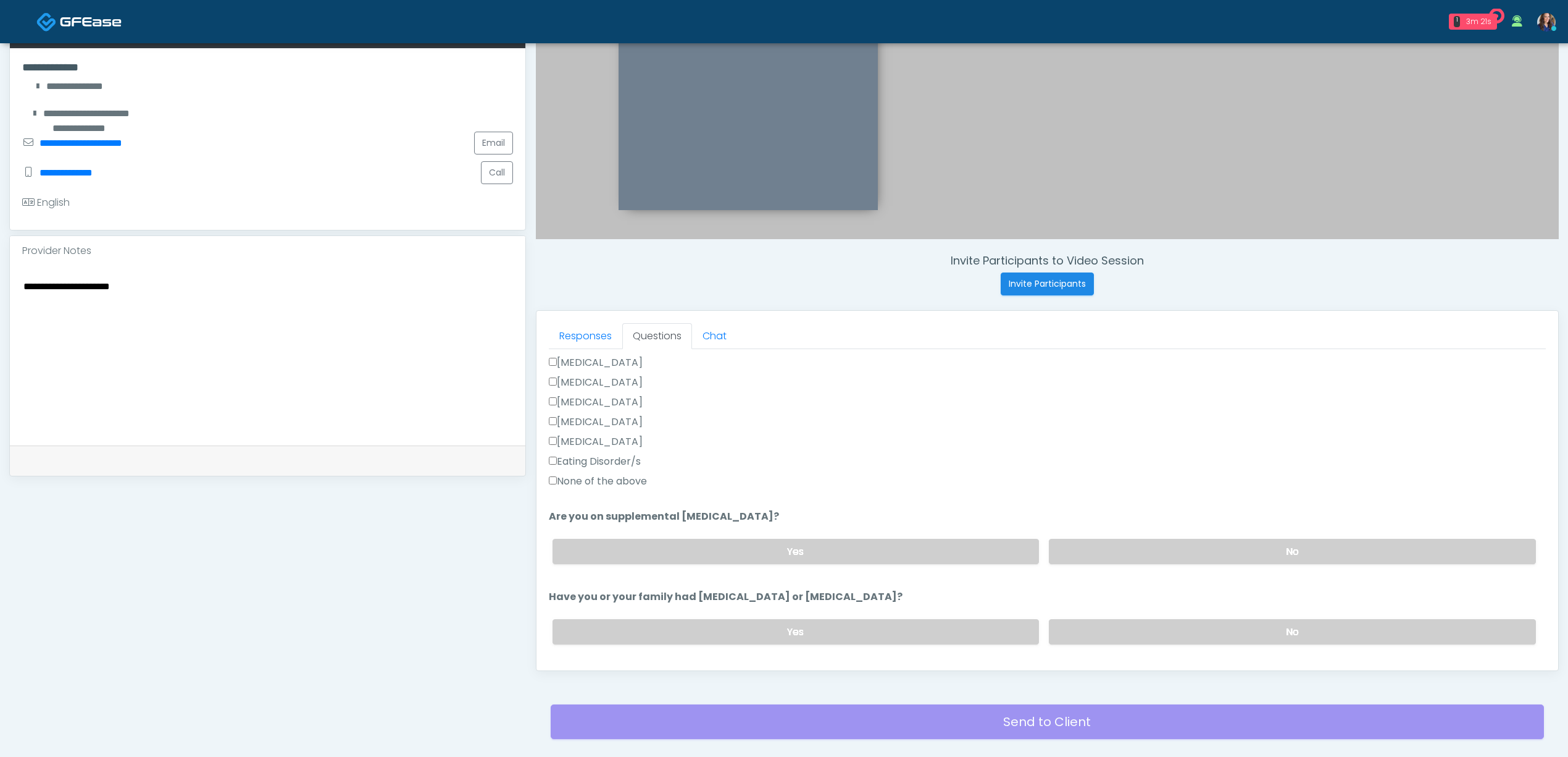
drag, startPoint x: 1200, startPoint y: 634, endPoint x: 1201, endPoint y: 594, distance: 40.0
click at [1201, 633] on label "No" at bounding box center [1291, 632] width 487 height 25
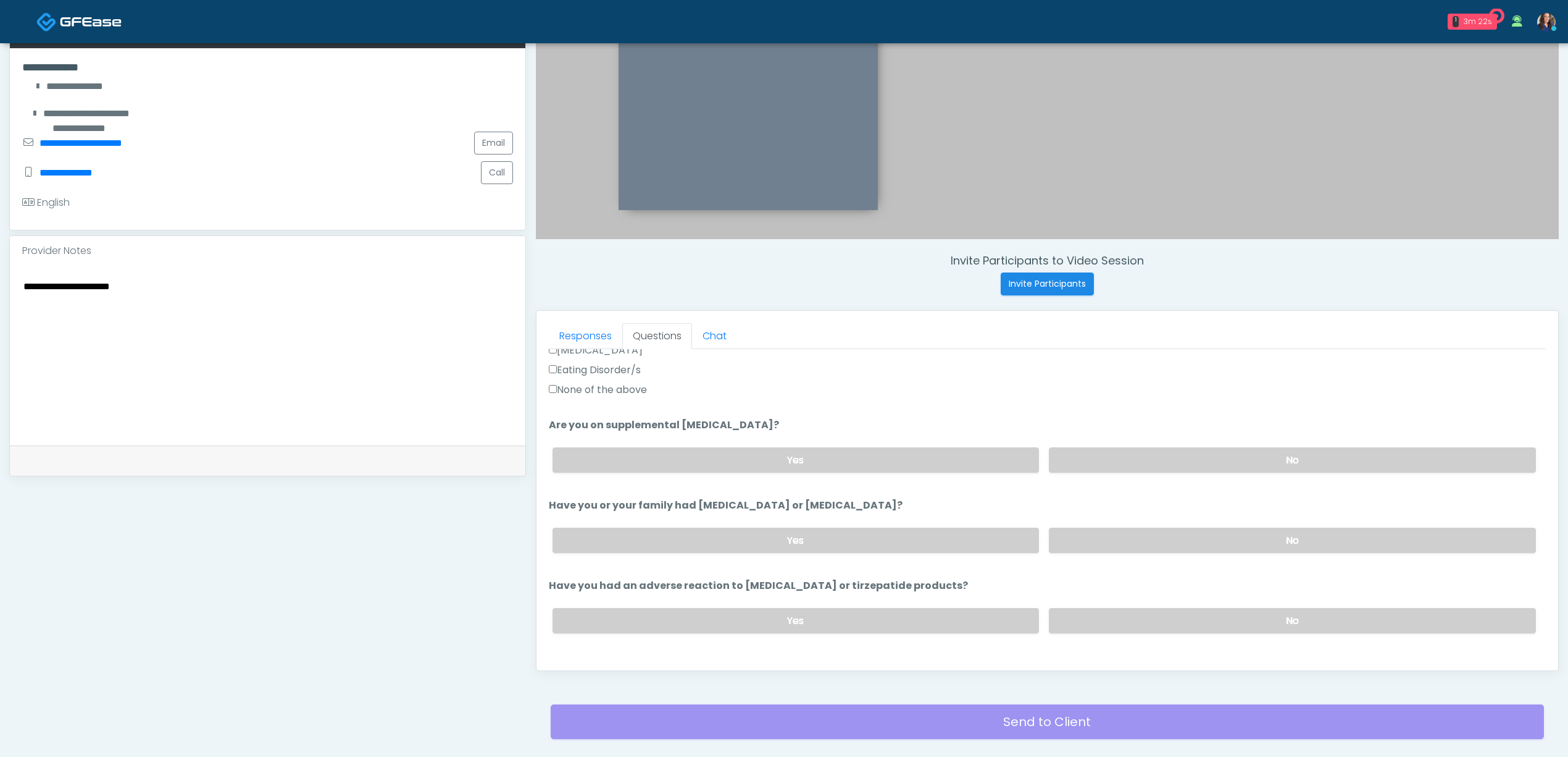
scroll to position [577, 0]
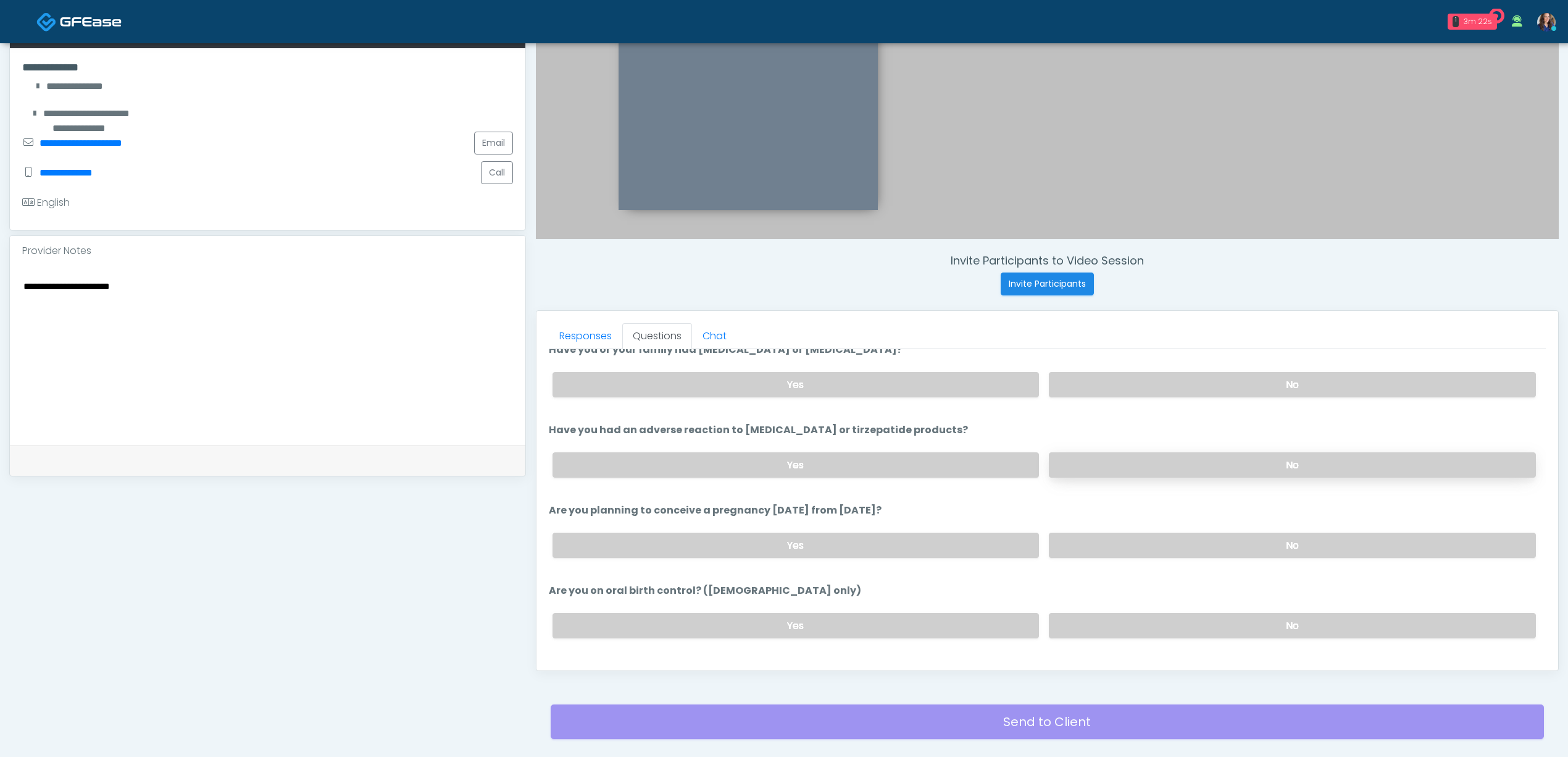
drag, startPoint x: 1211, startPoint y: 440, endPoint x: 1213, endPoint y: 470, distance: 30.1
click at [1212, 441] on li "Have you had an adverse reaction to semaglutide or tirzepatide products? Have y…" at bounding box center [1047, 454] width 997 height 65
click at [1213, 470] on label "No" at bounding box center [1291, 465] width 487 height 25
drag, startPoint x: 1205, startPoint y: 533, endPoint x: 1209, endPoint y: 554, distance: 21.4
click at [1205, 534] on label "No" at bounding box center [1291, 545] width 487 height 25
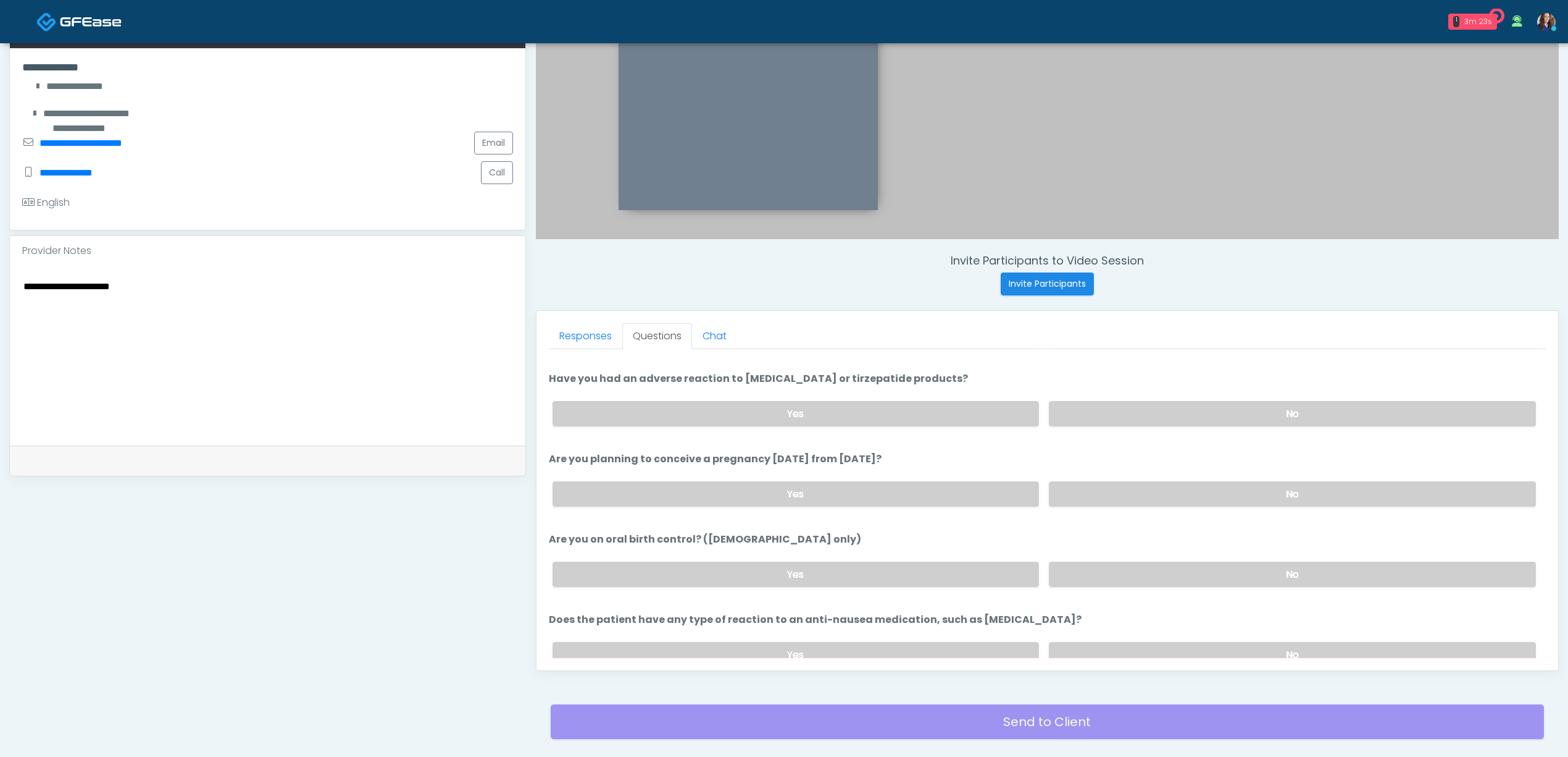
scroll to position [683, 0]
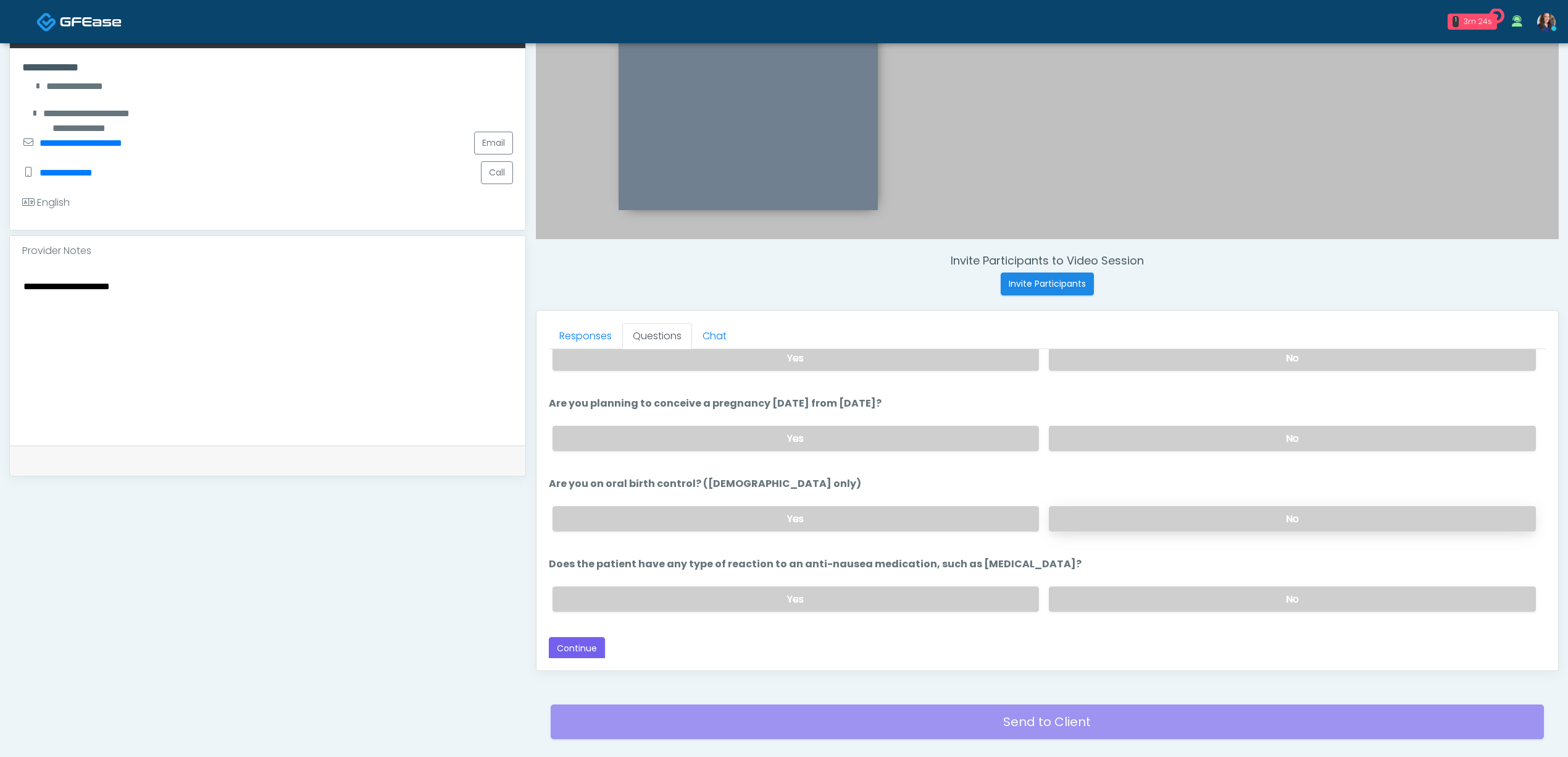
click at [1209, 515] on label "No" at bounding box center [1291, 519] width 487 height 25
click at [1186, 596] on label "No" at bounding box center [1291, 599] width 487 height 25
click at [586, 646] on button "Continue" at bounding box center [576, 648] width 56 height 23
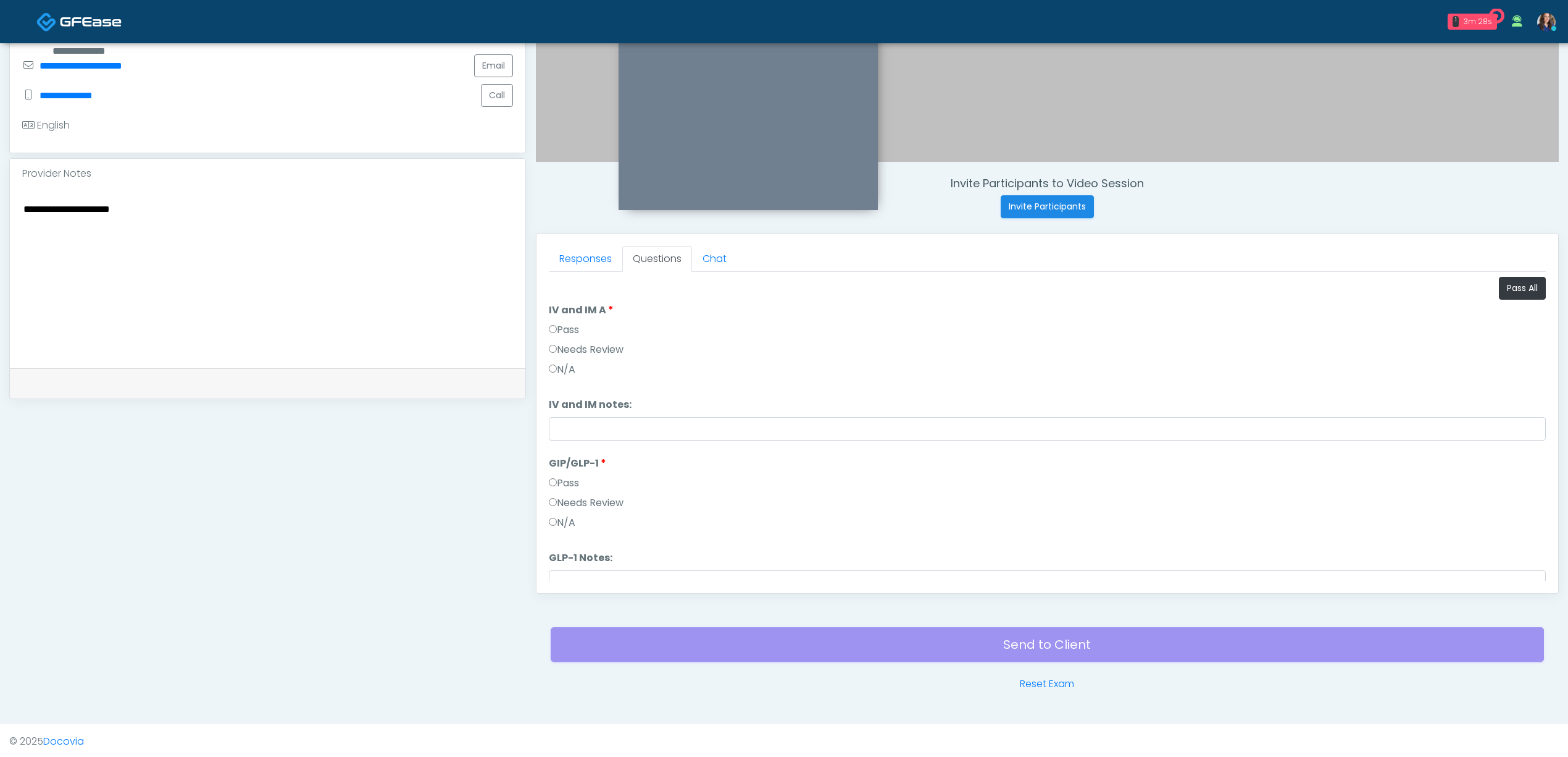
scroll to position [25, 0]
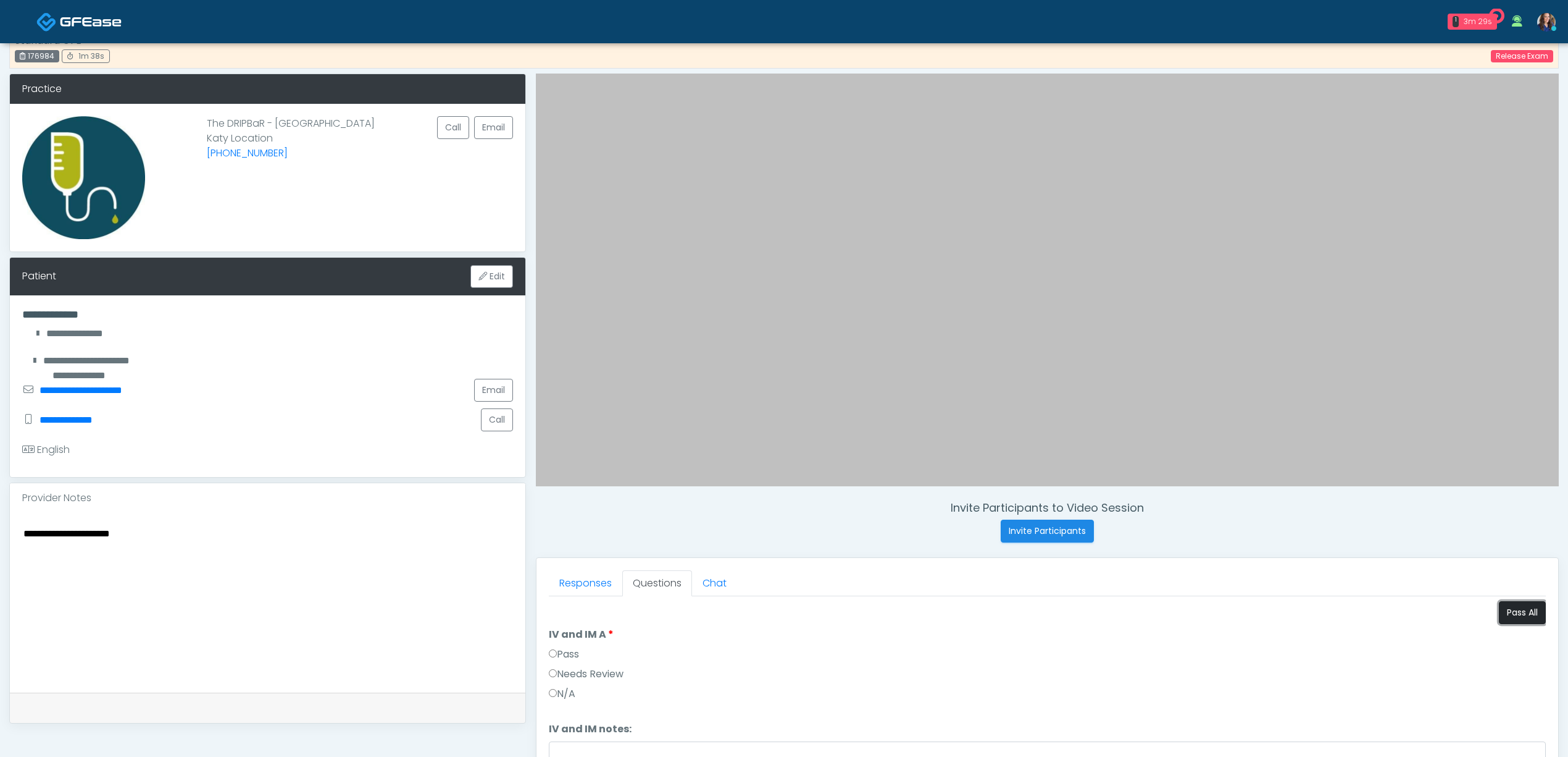
click at [1514, 616] on button "Pass All" at bounding box center [1522, 612] width 47 height 23
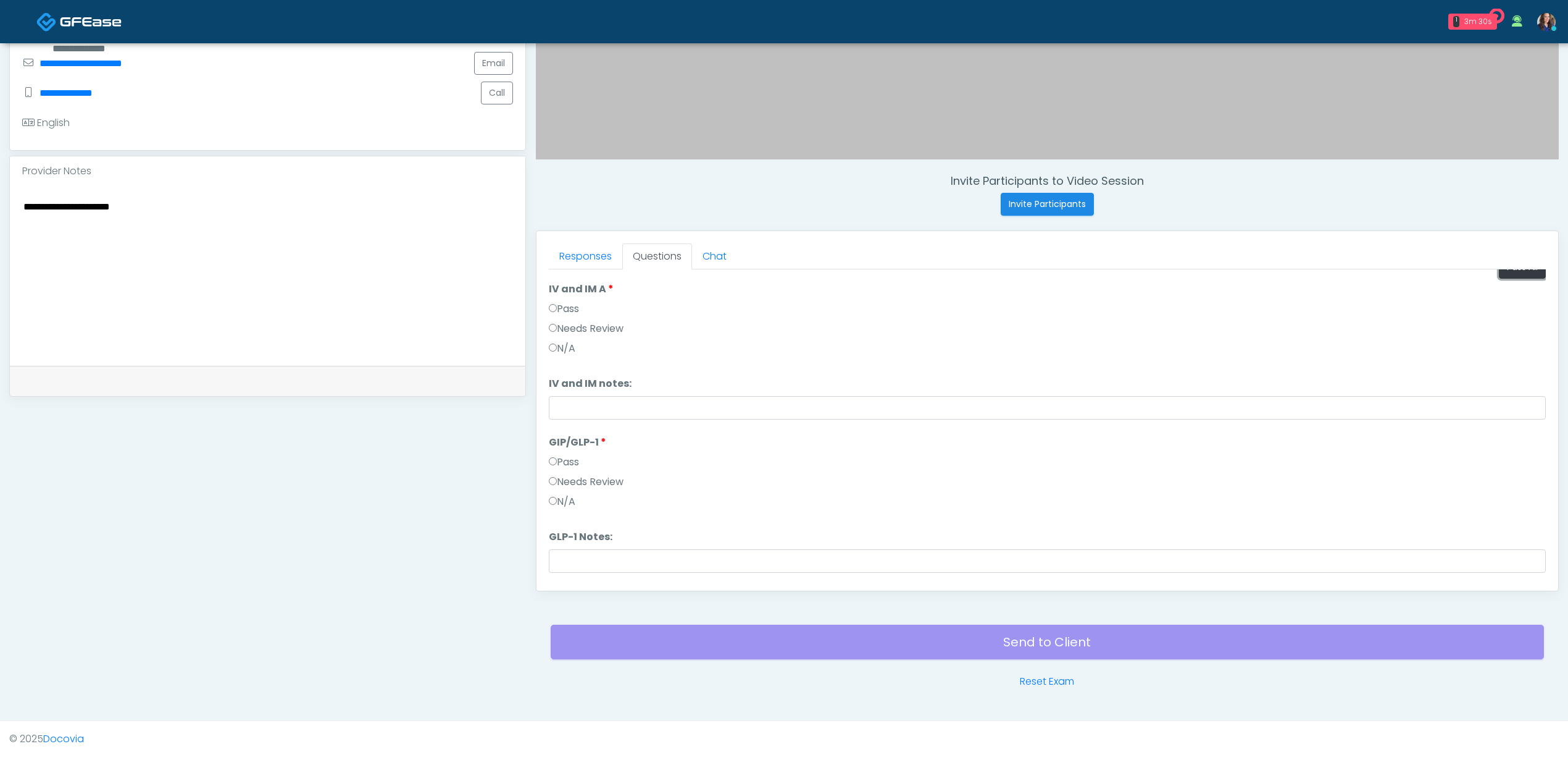
scroll to position [52, 0]
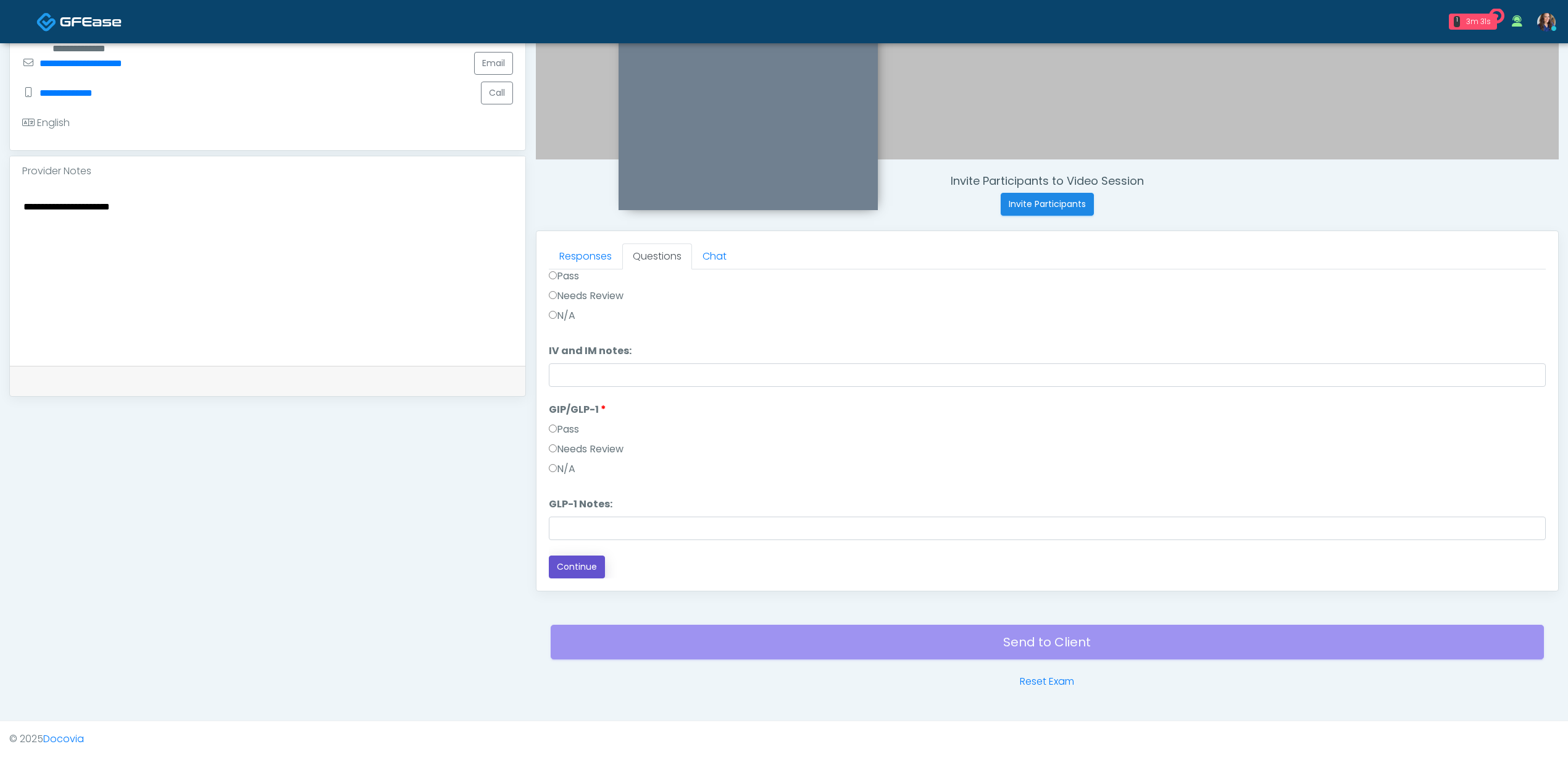
click at [579, 559] on button "Continue" at bounding box center [576, 567] width 56 height 23
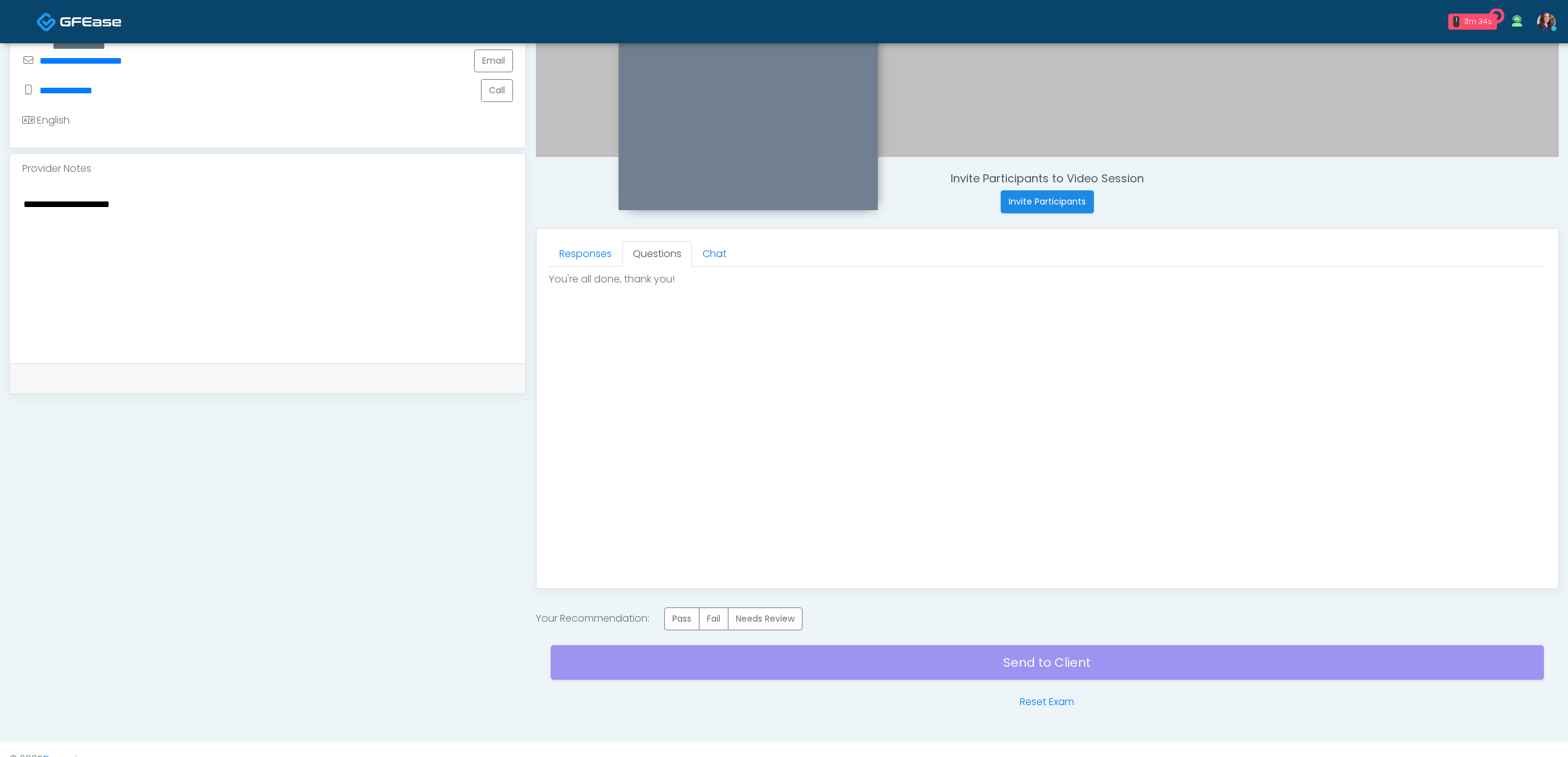
drag, startPoint x: 672, startPoint y: 621, endPoint x: 829, endPoint y: 661, distance: 162.0
click at [673, 621] on label "Pass" at bounding box center [681, 619] width 36 height 23
drag, startPoint x: 983, startPoint y: 690, endPoint x: 998, endPoint y: 665, distance: 29.2
click at [983, 690] on div "Send to Client Reset Exam" at bounding box center [1047, 669] width 994 height 79
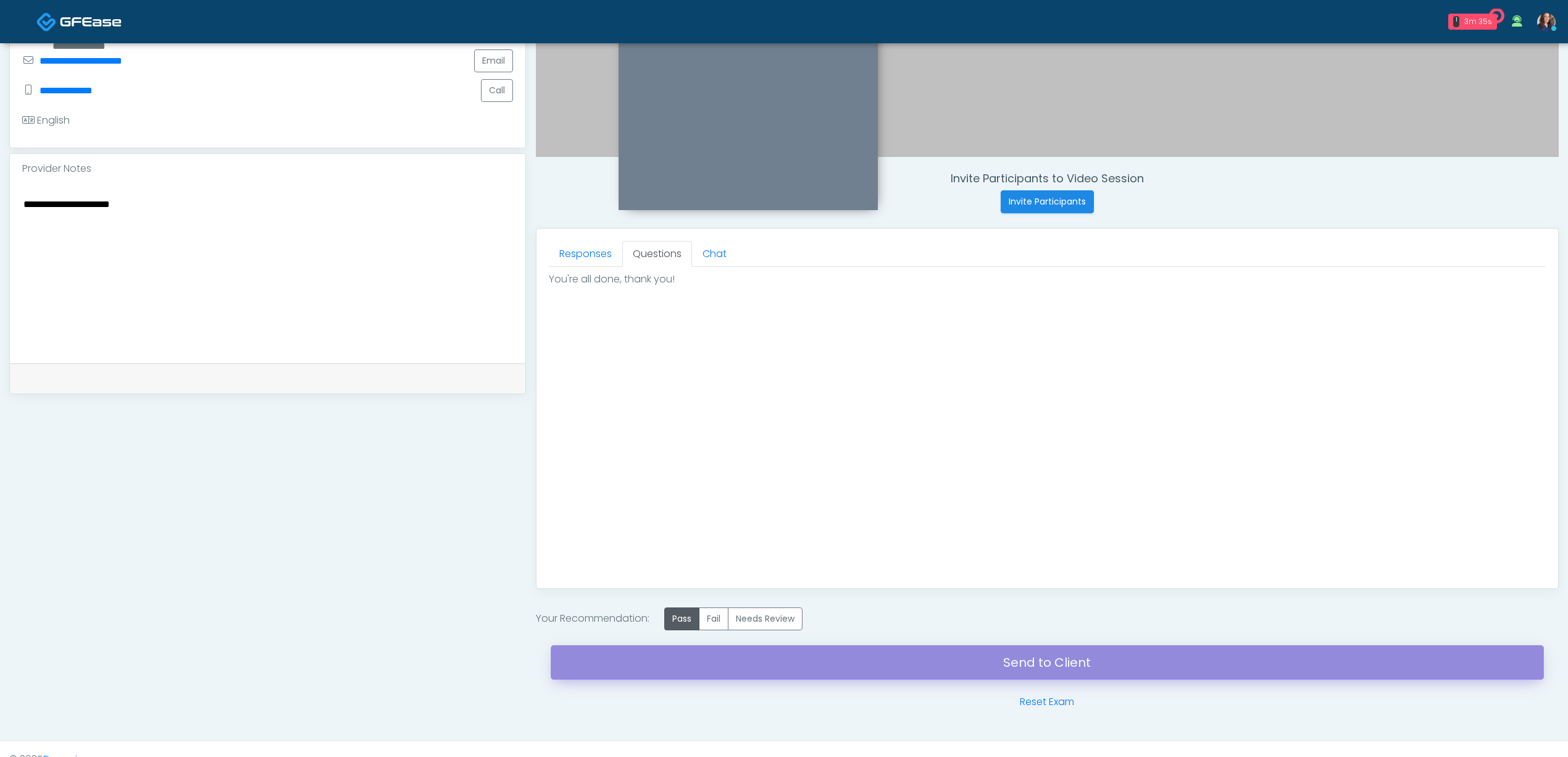
click at [1000, 661] on link "Send to Client" at bounding box center [1047, 662] width 994 height 35
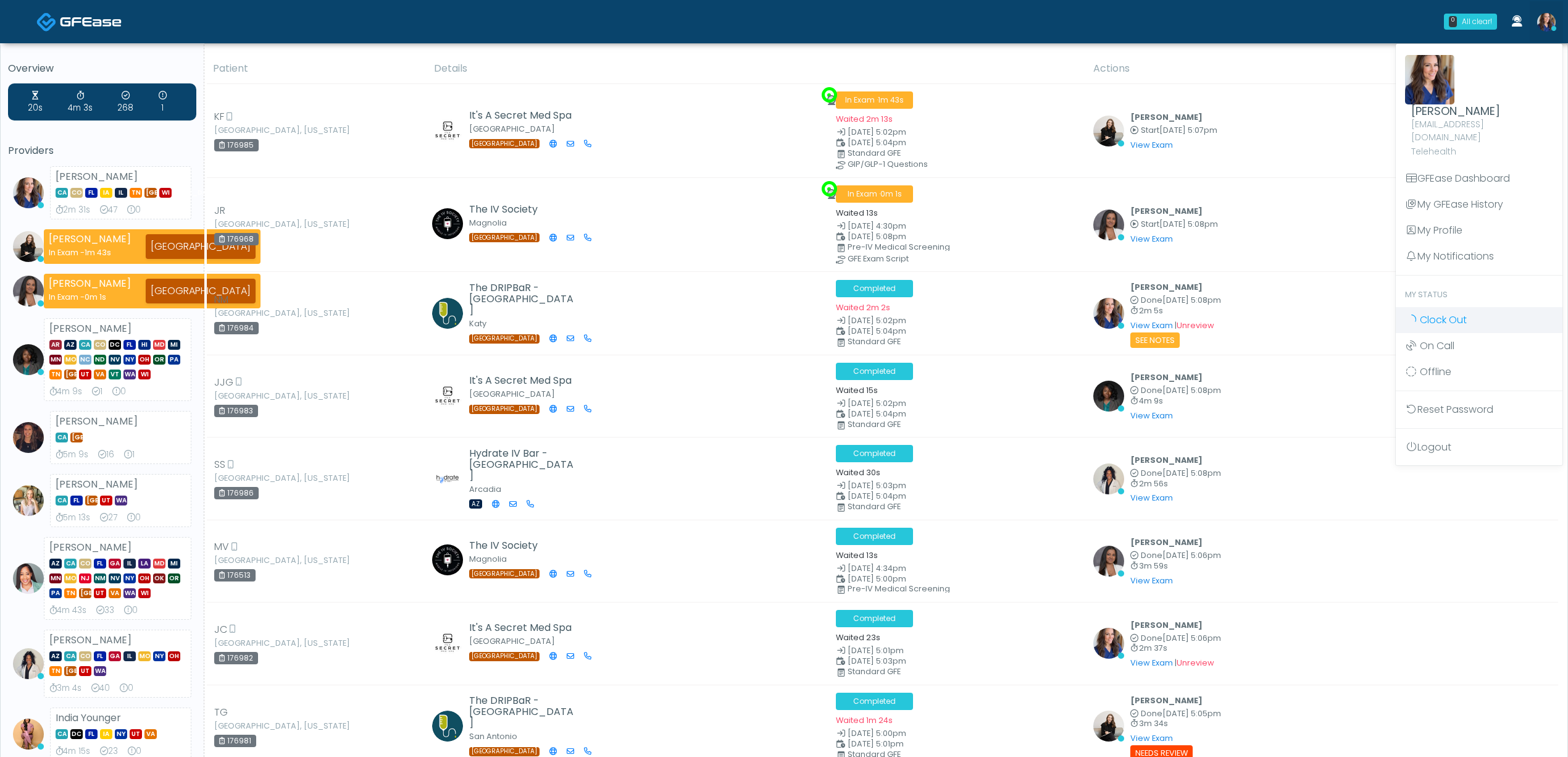
click at [1444, 312] on span "Clock Out" at bounding box center [1443, 319] width 47 height 14
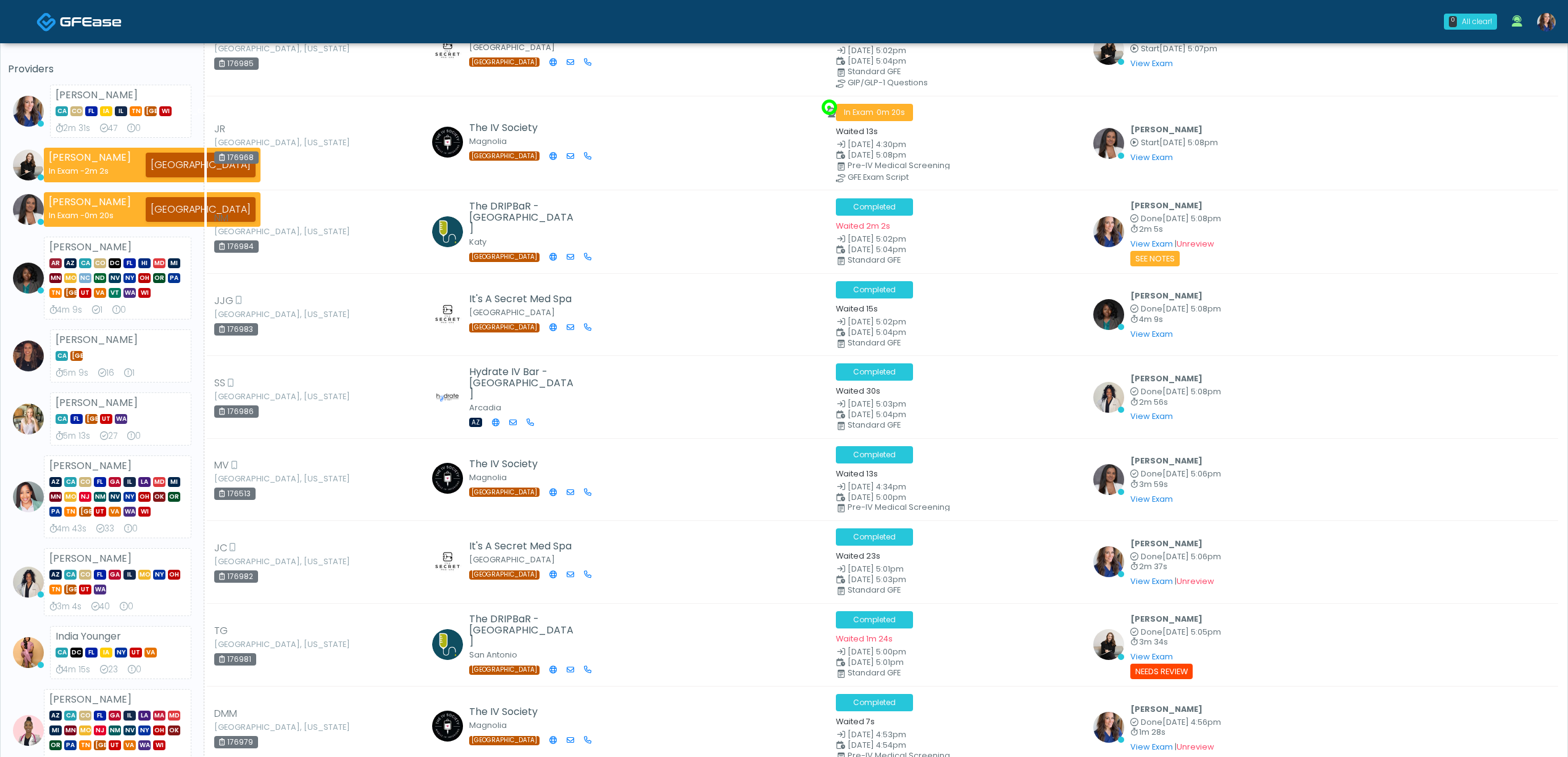
click at [1547, 19] on img at bounding box center [1546, 21] width 18 height 18
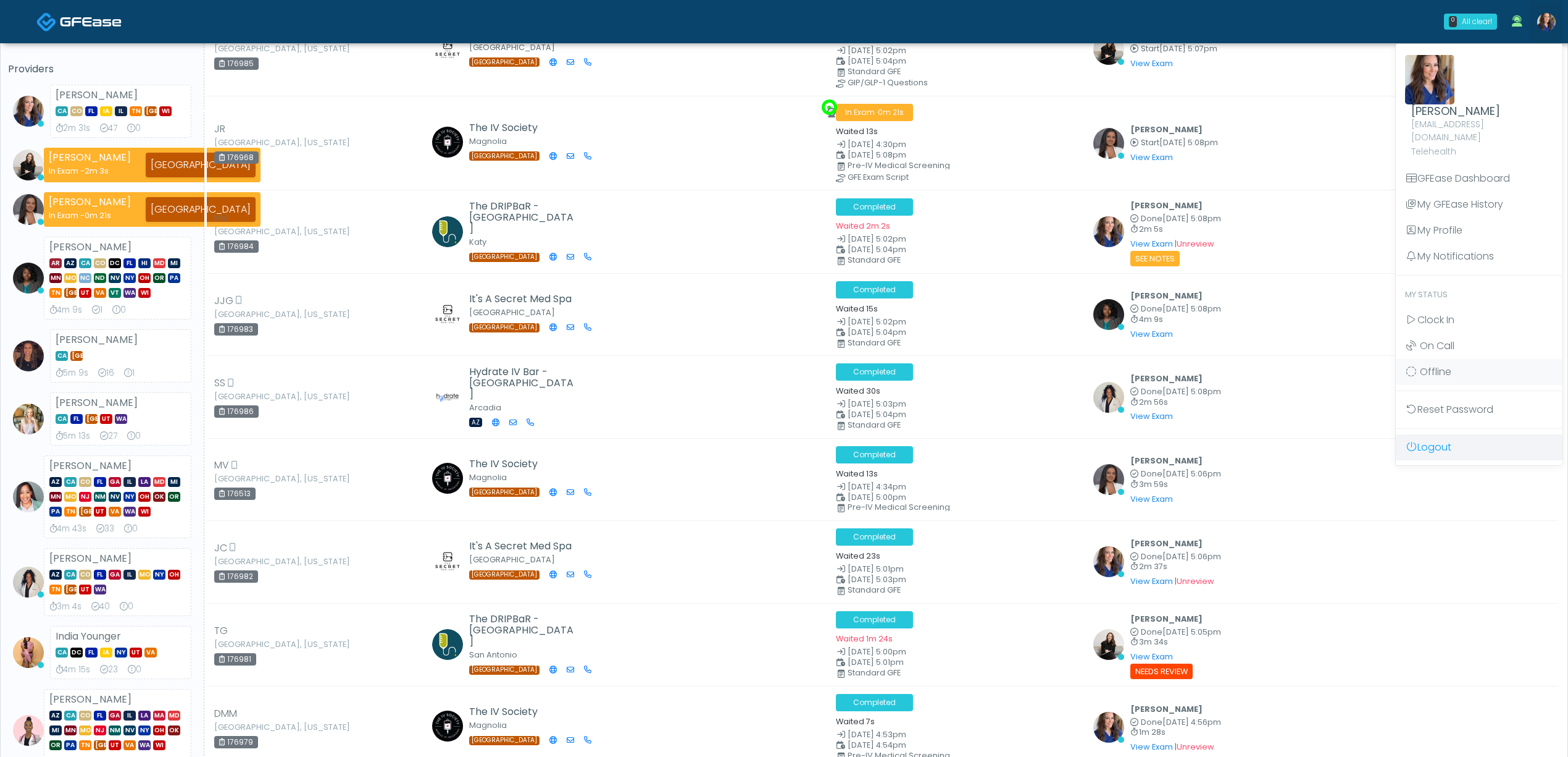
click at [1455, 434] on link "Logout" at bounding box center [1478, 446] width 167 height 26
